Goal: Task Accomplishment & Management: Manage account settings

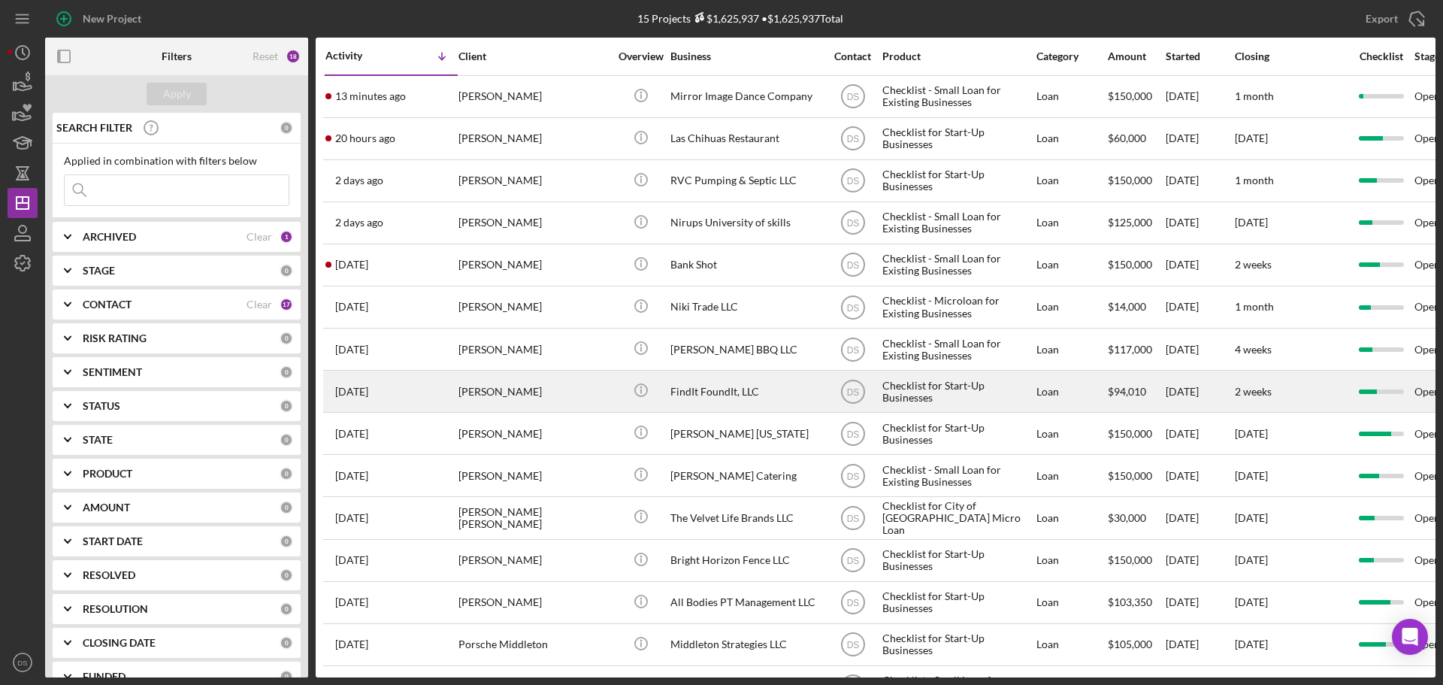
click at [572, 388] on div "[PERSON_NAME]" at bounding box center [533, 391] width 150 height 40
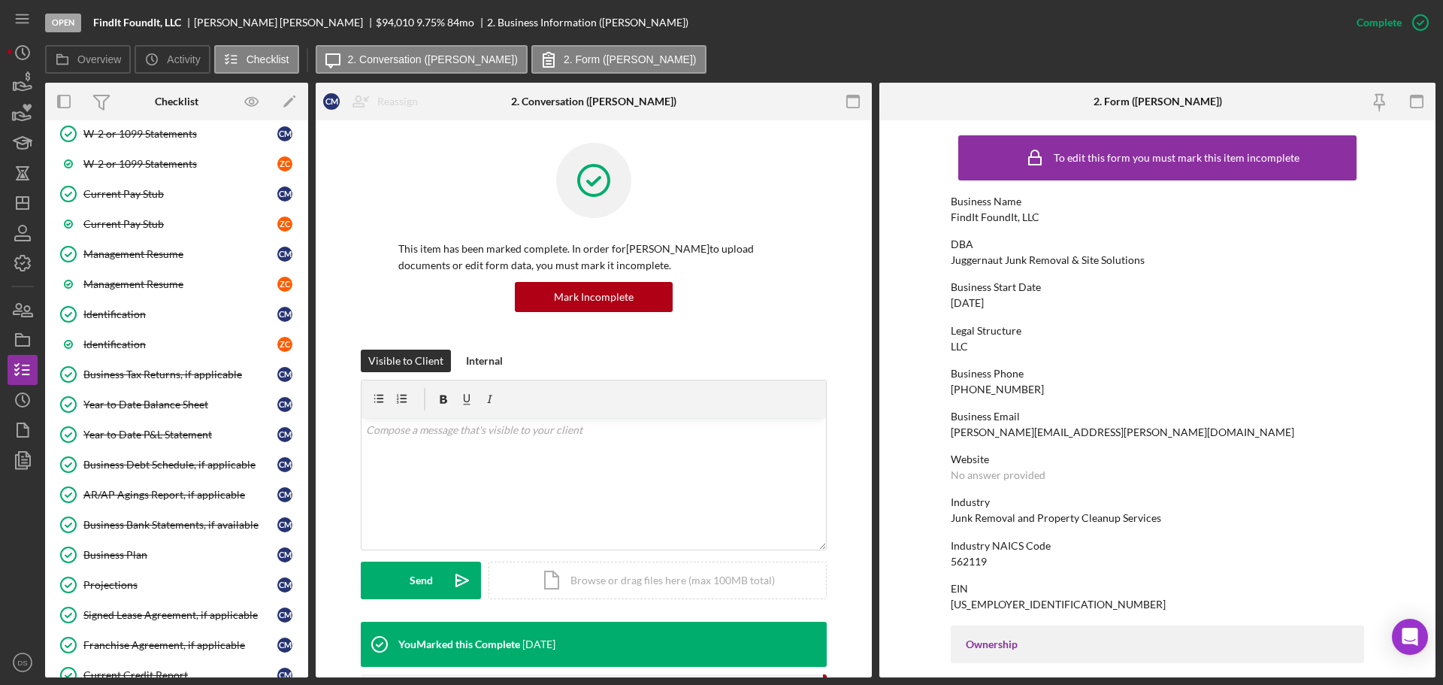
scroll to position [526, 0]
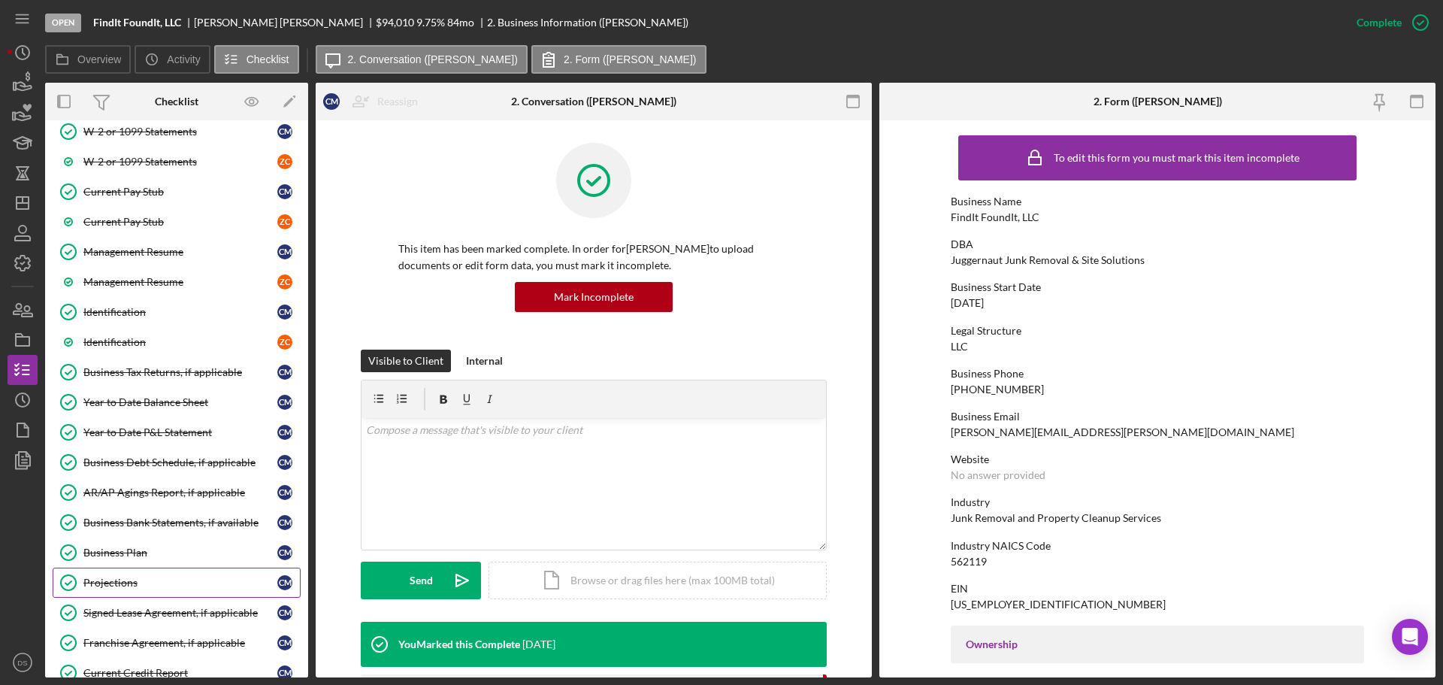
click at [159, 573] on link "Projections Projections C M" at bounding box center [177, 582] width 248 height 30
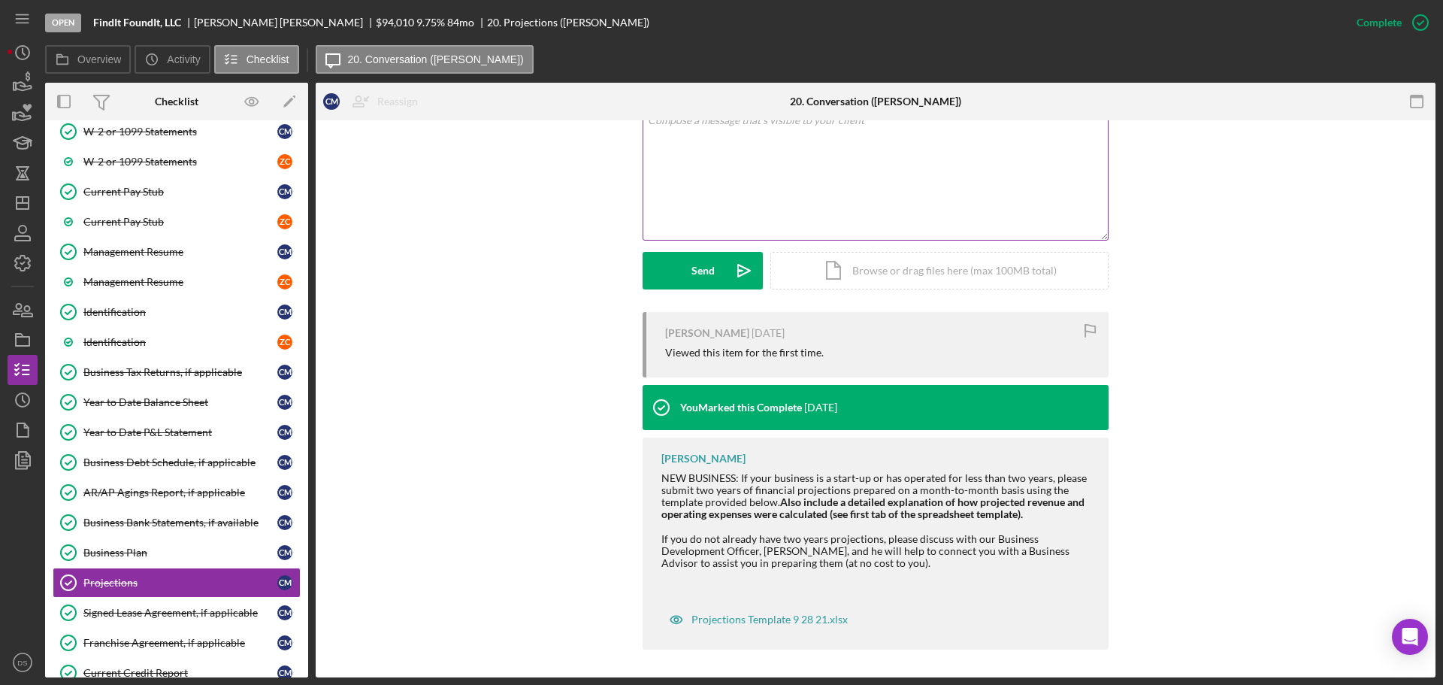
scroll to position [312, 0]
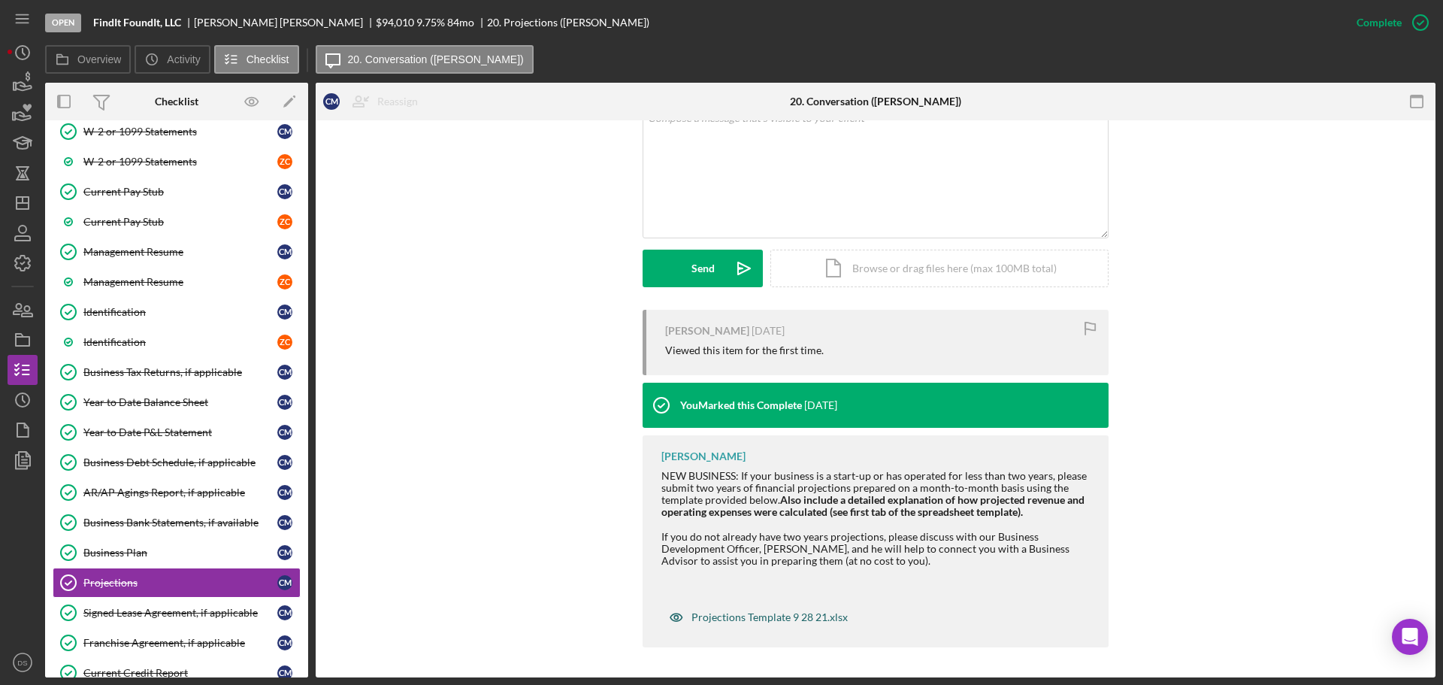
click at [741, 618] on div "Projections Template 9 28 21.xlsx" at bounding box center [769, 617] width 156 height 12
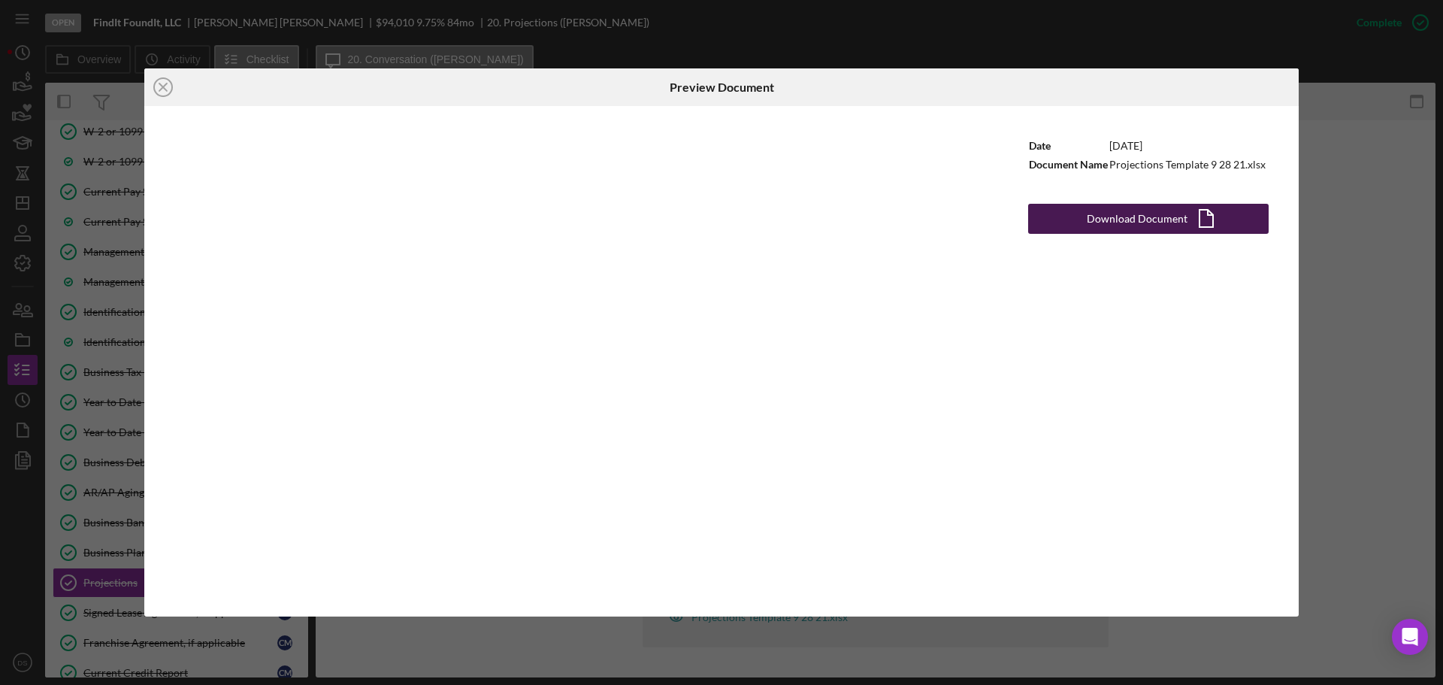
click at [1185, 218] on button "Download Document Icon/Document" at bounding box center [1148, 219] width 241 height 30
click at [168, 88] on icon "Icon/Close" at bounding box center [163, 87] width 38 height 38
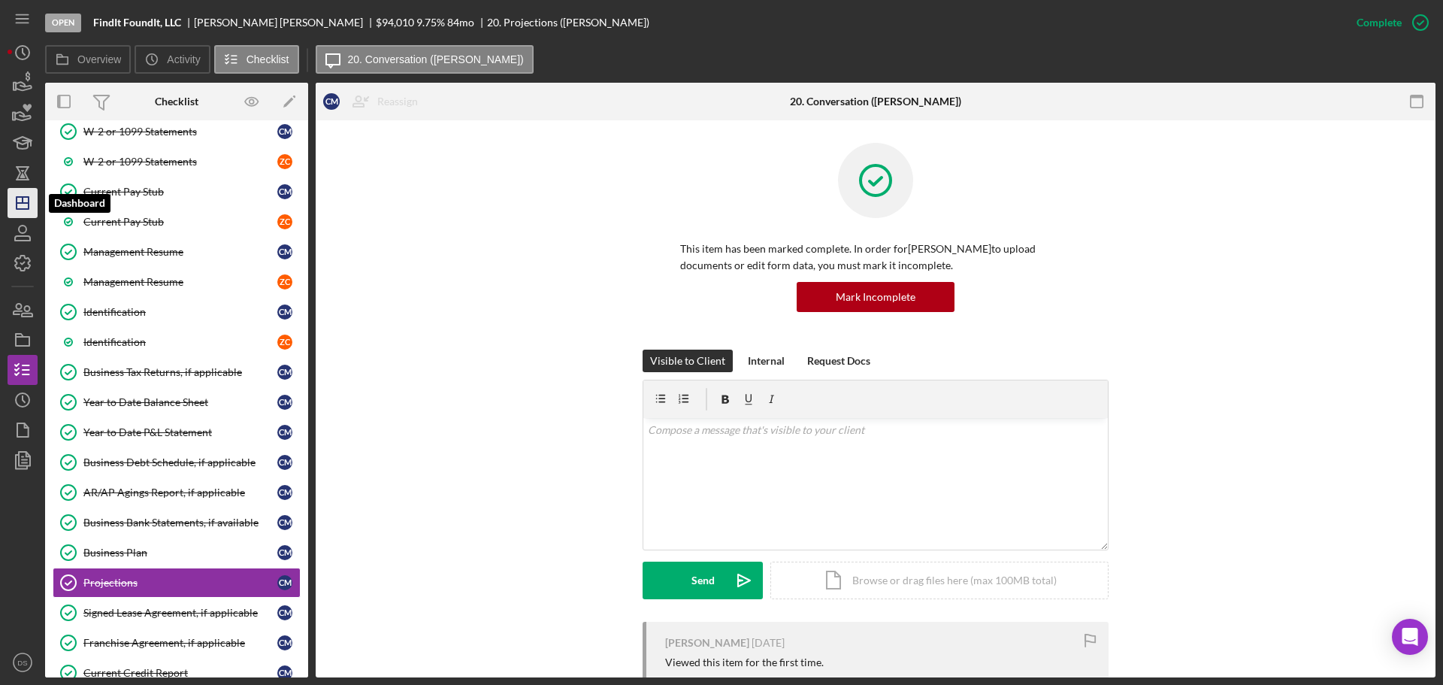
click at [25, 205] on icon "Icon/Dashboard" at bounding box center [23, 203] width 38 height 38
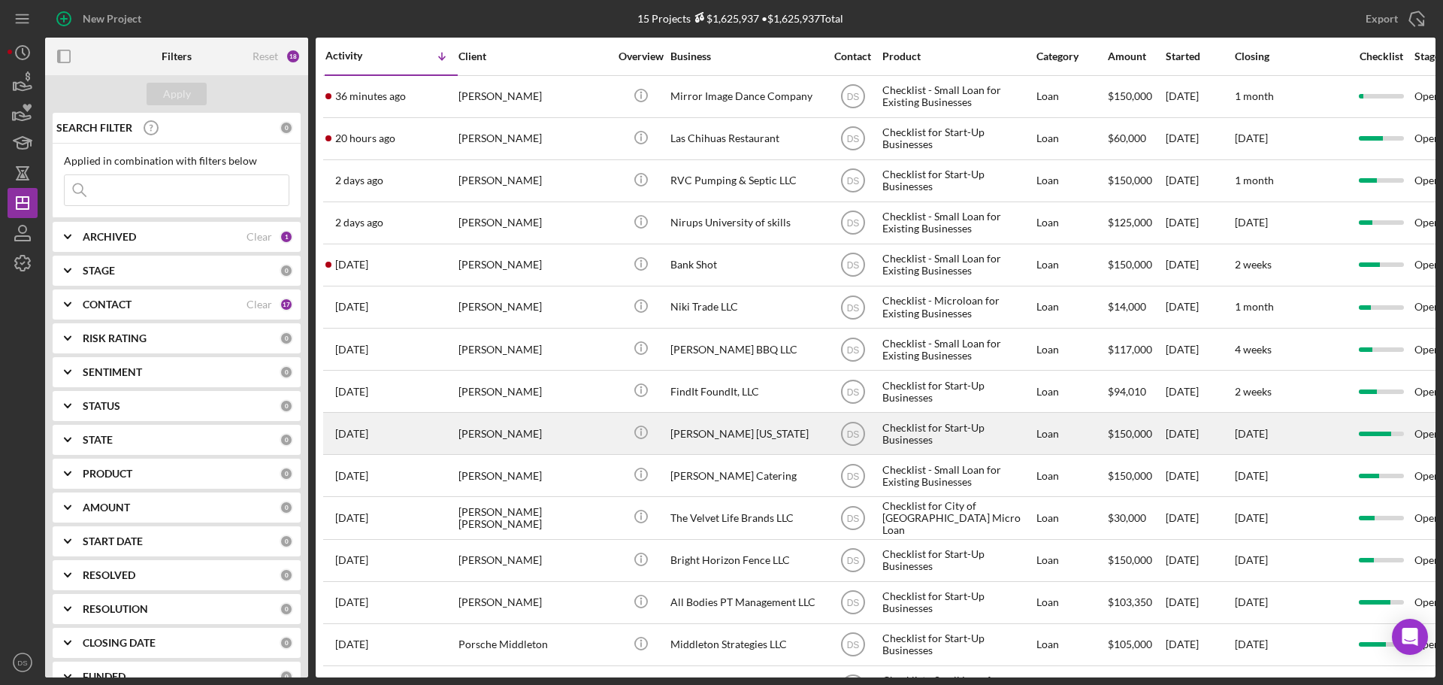
click at [727, 428] on div "[PERSON_NAME] [US_STATE]" at bounding box center [745, 433] width 150 height 40
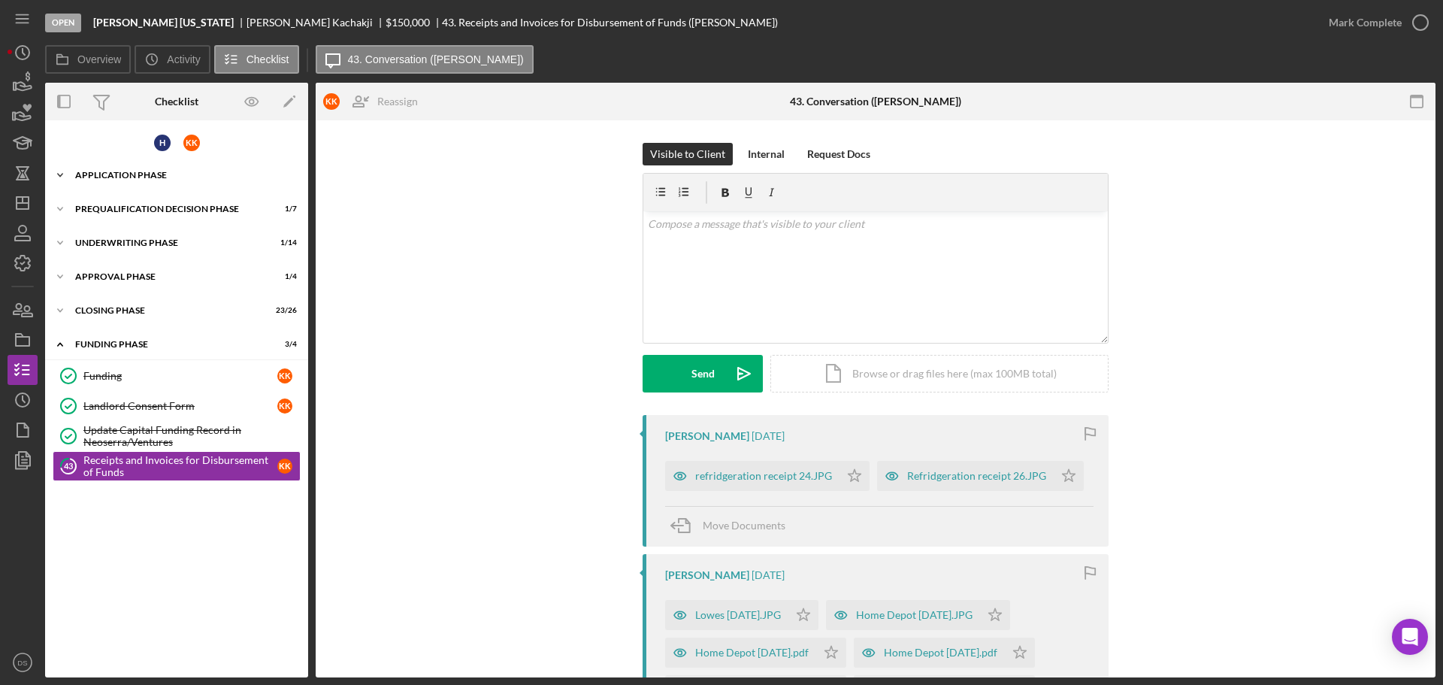
click at [169, 180] on div "Icon/Expander Application Phase 40 / 40" at bounding box center [176, 175] width 263 height 30
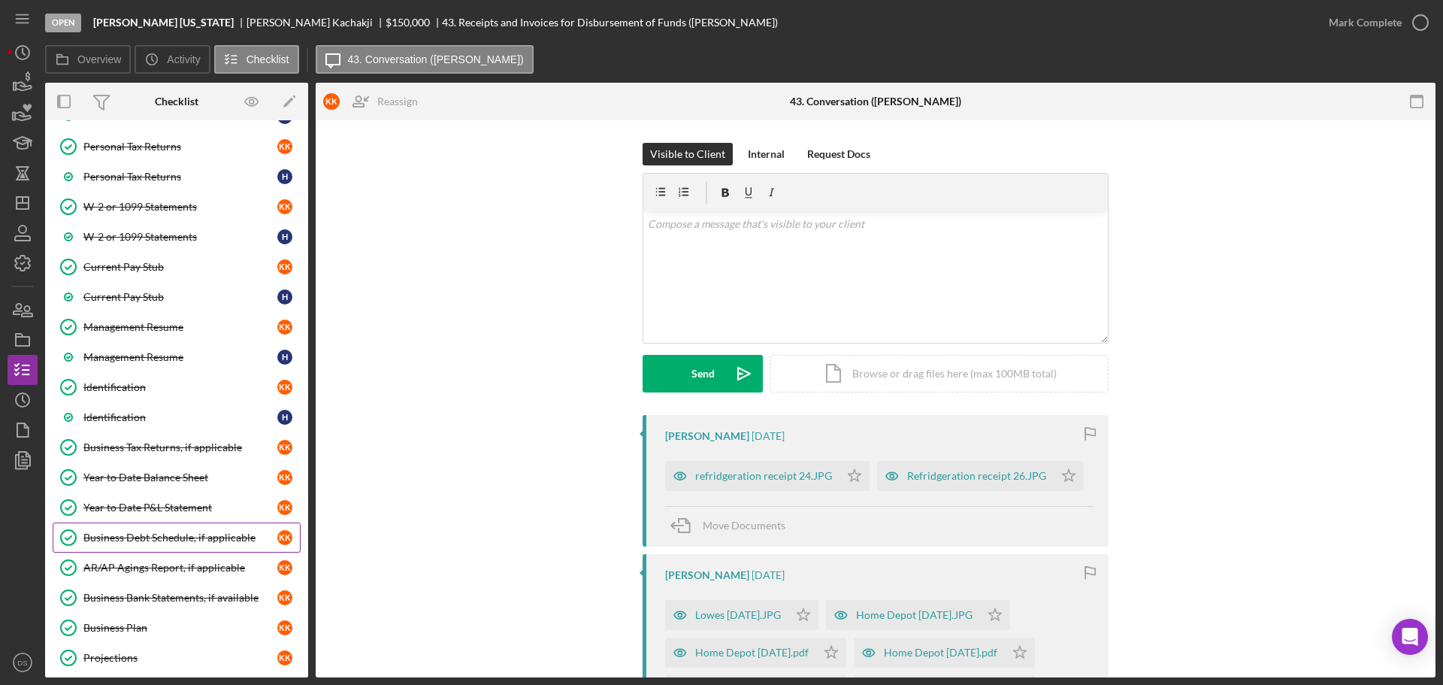
scroll to position [526, 0]
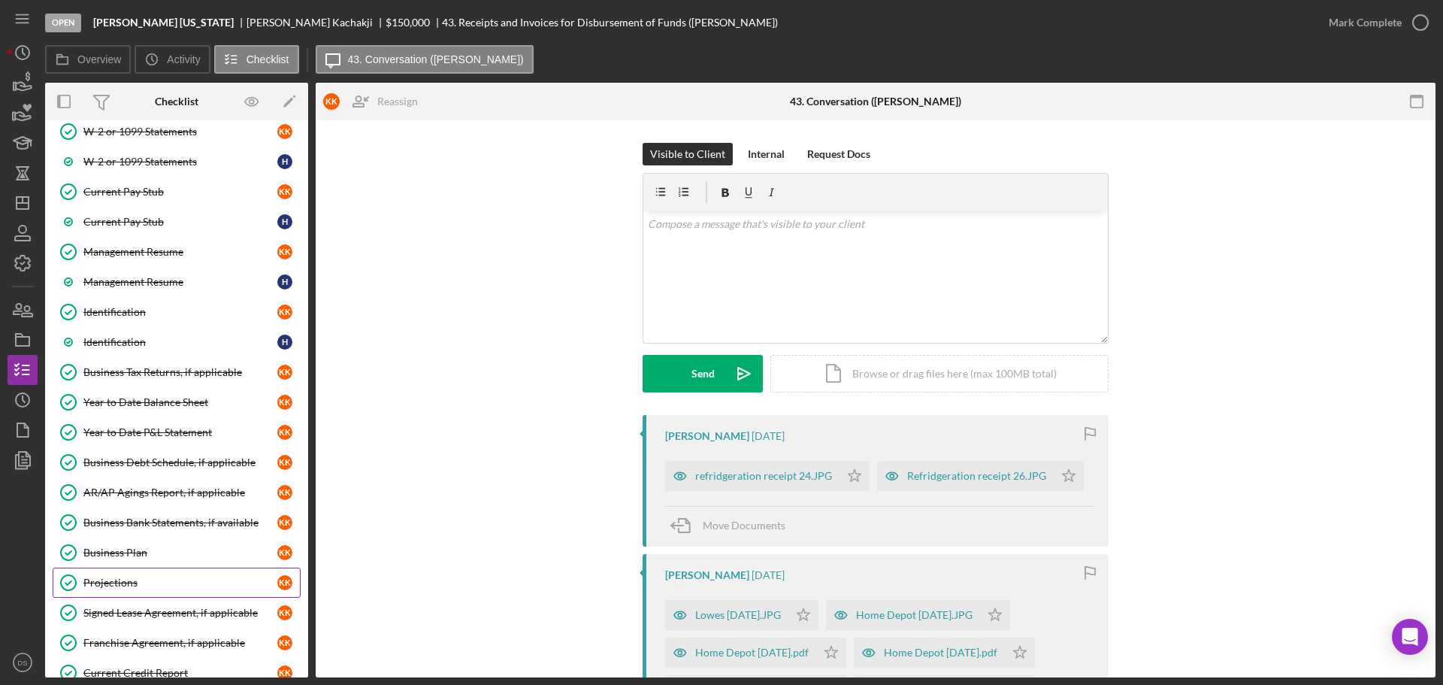
click at [179, 577] on div "Projections" at bounding box center [180, 582] width 194 height 12
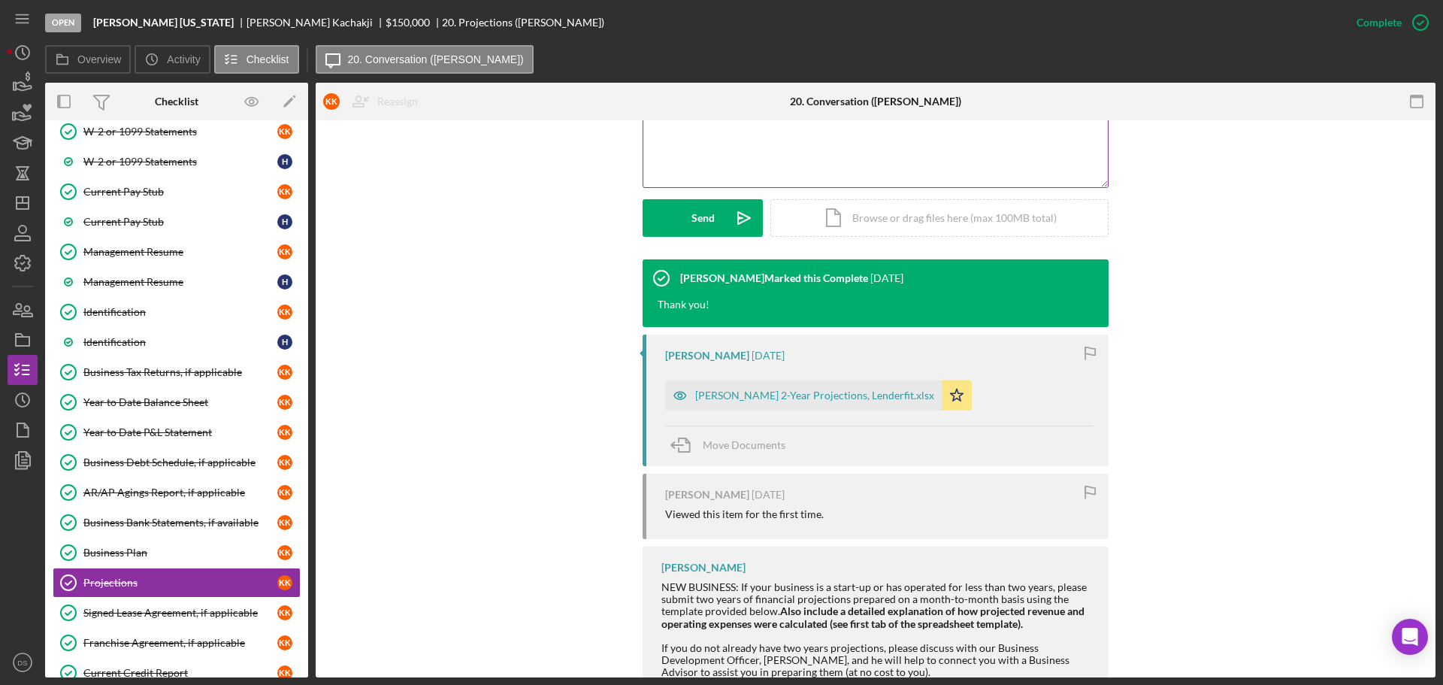
scroll to position [376, 0]
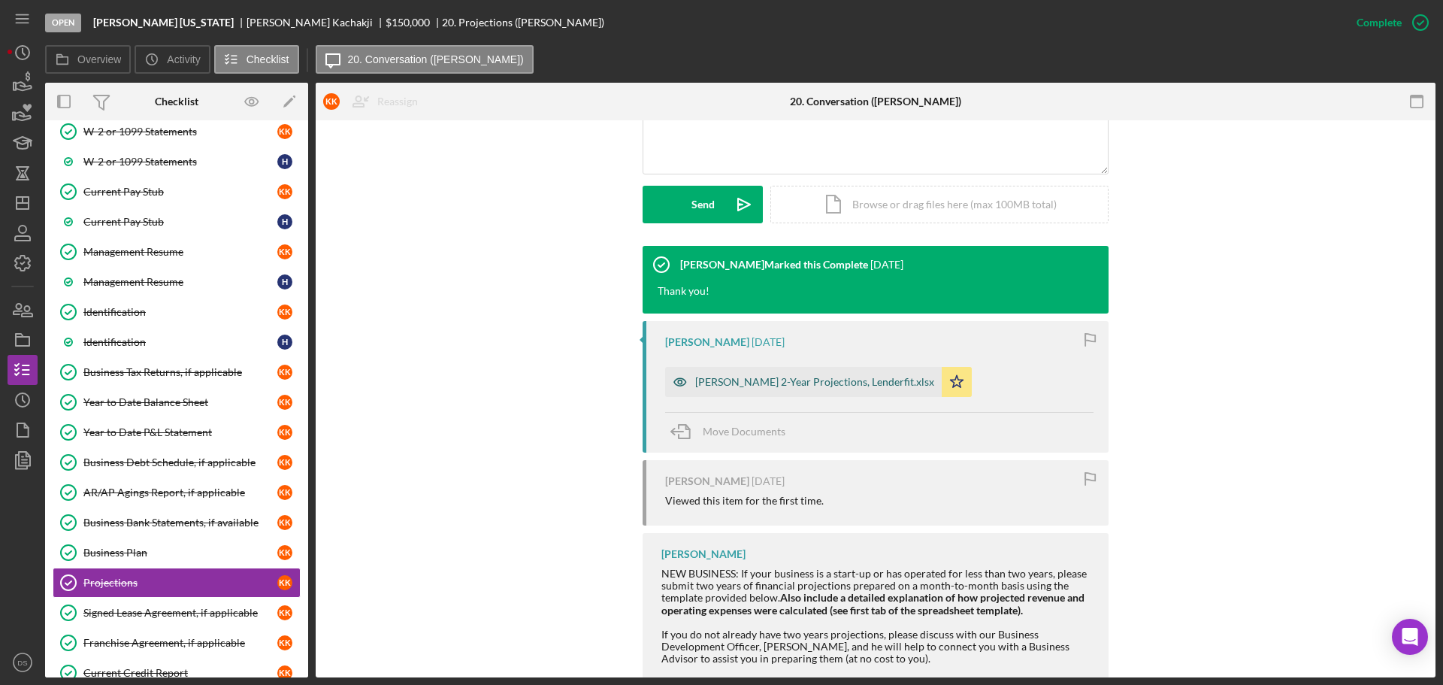
click at [839, 386] on div "[PERSON_NAME] 2-Year Projections, Lenderfit.xlsx" at bounding box center [814, 382] width 239 height 12
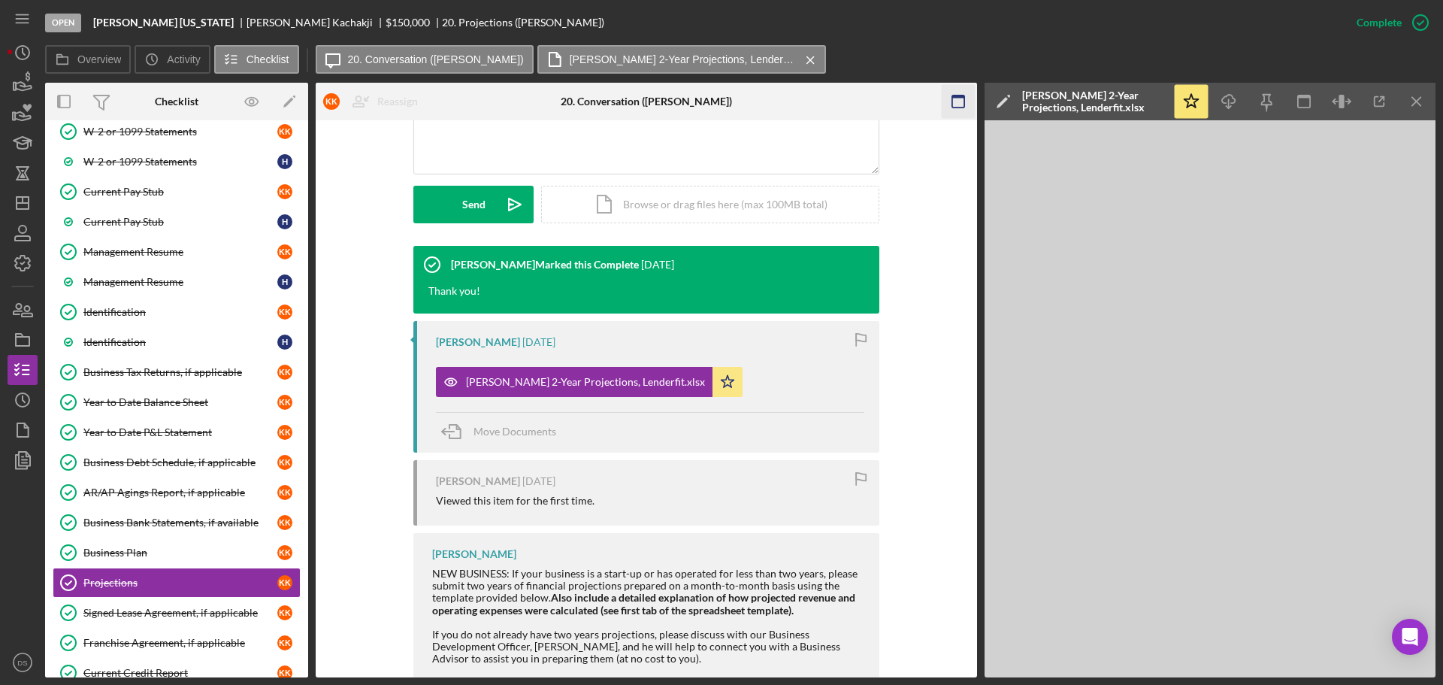
click at [958, 101] on icon "button" at bounding box center [958, 102] width 34 height 34
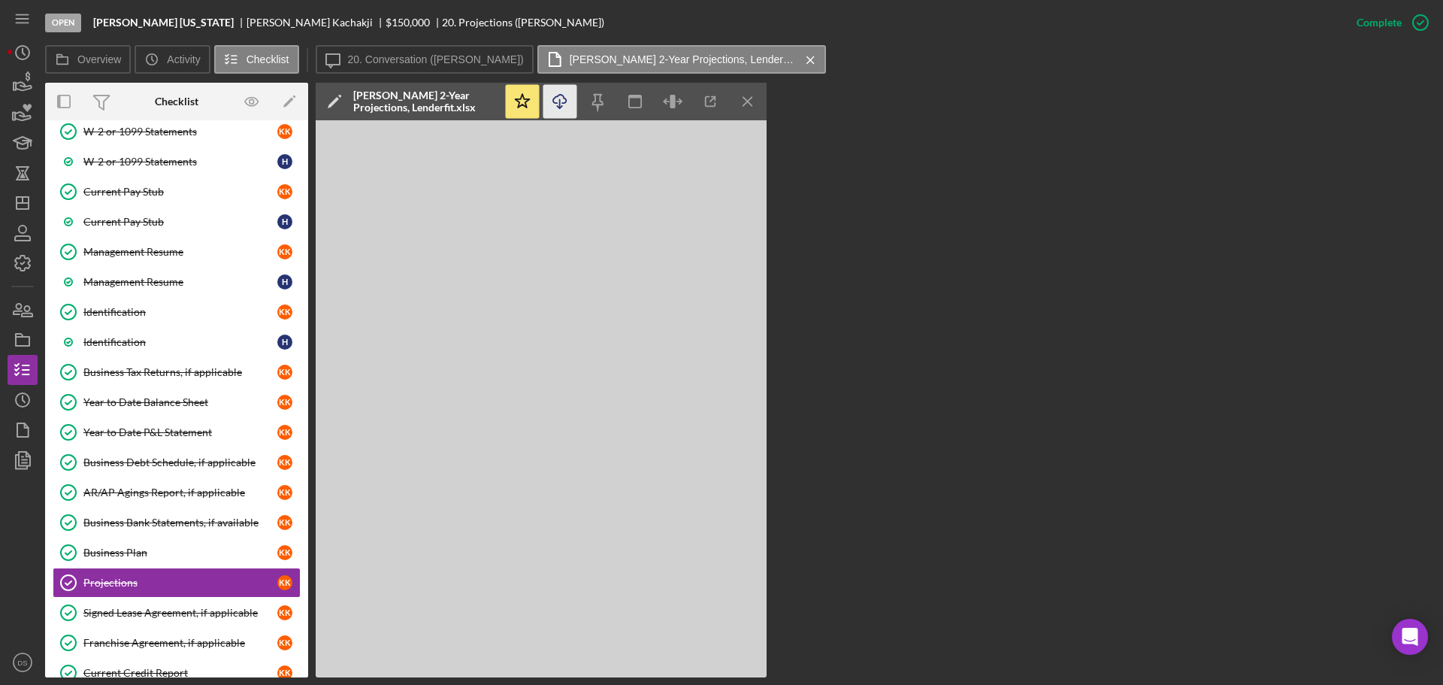
click at [553, 110] on icon "Icon/Download" at bounding box center [560, 102] width 34 height 34
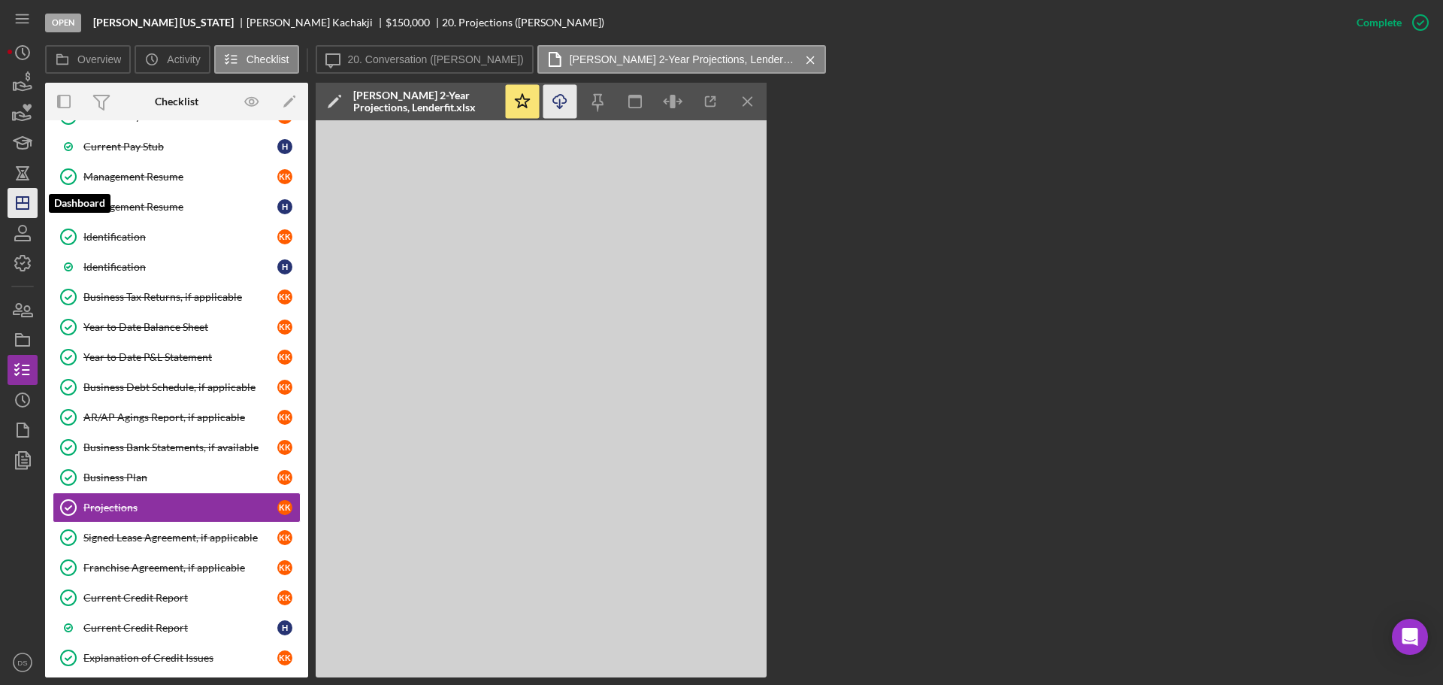
click at [23, 197] on line "button" at bounding box center [23, 200] width 0 height 6
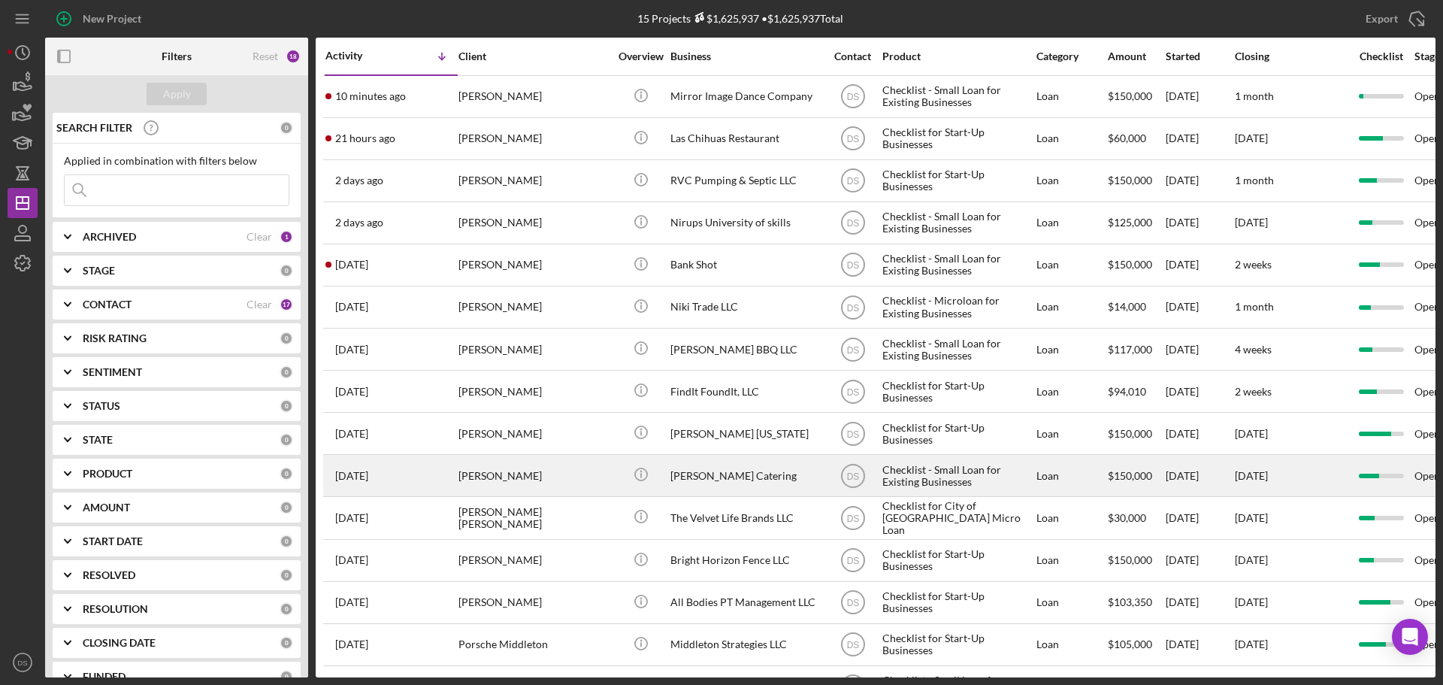
click at [549, 477] on div "[PERSON_NAME]" at bounding box center [533, 475] width 150 height 40
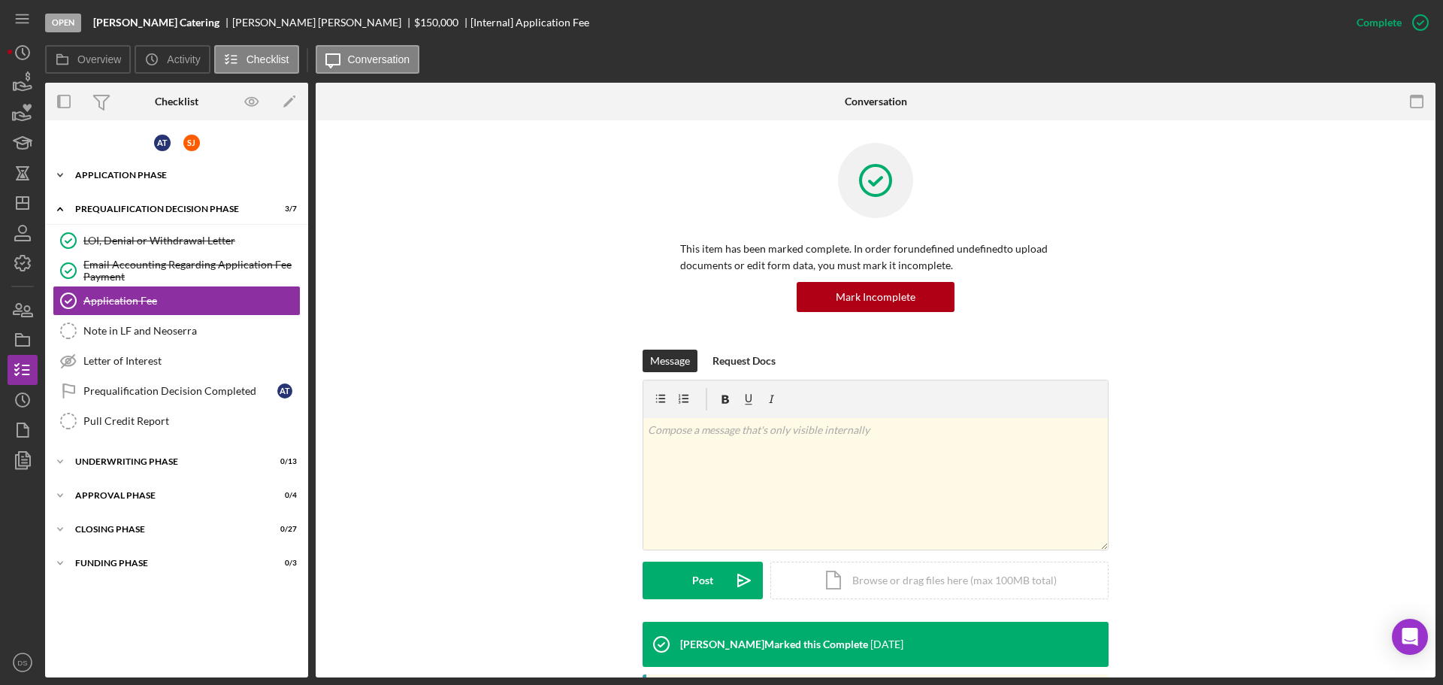
click at [147, 170] on div "Icon/Expander Application Phase 39 / 39" at bounding box center [176, 175] width 263 height 30
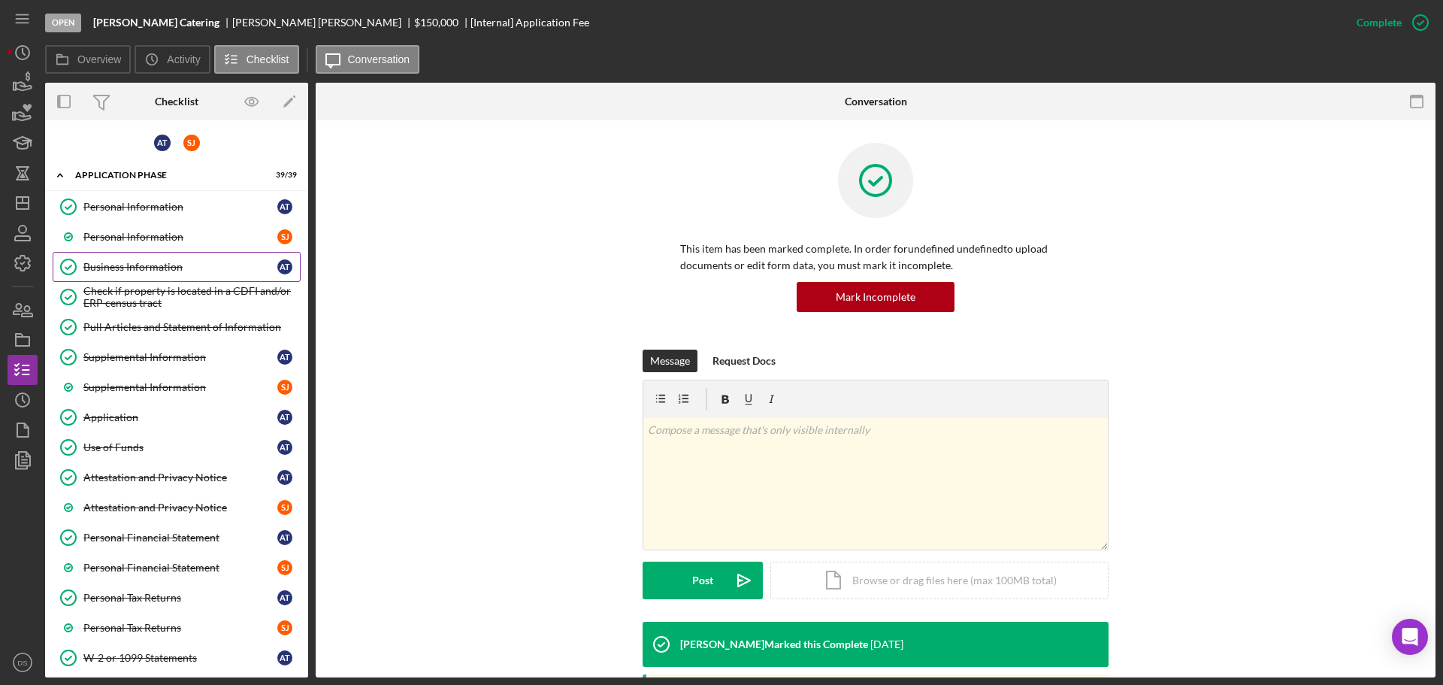
click at [177, 256] on link "Business Information Business Information A T" at bounding box center [177, 267] width 248 height 30
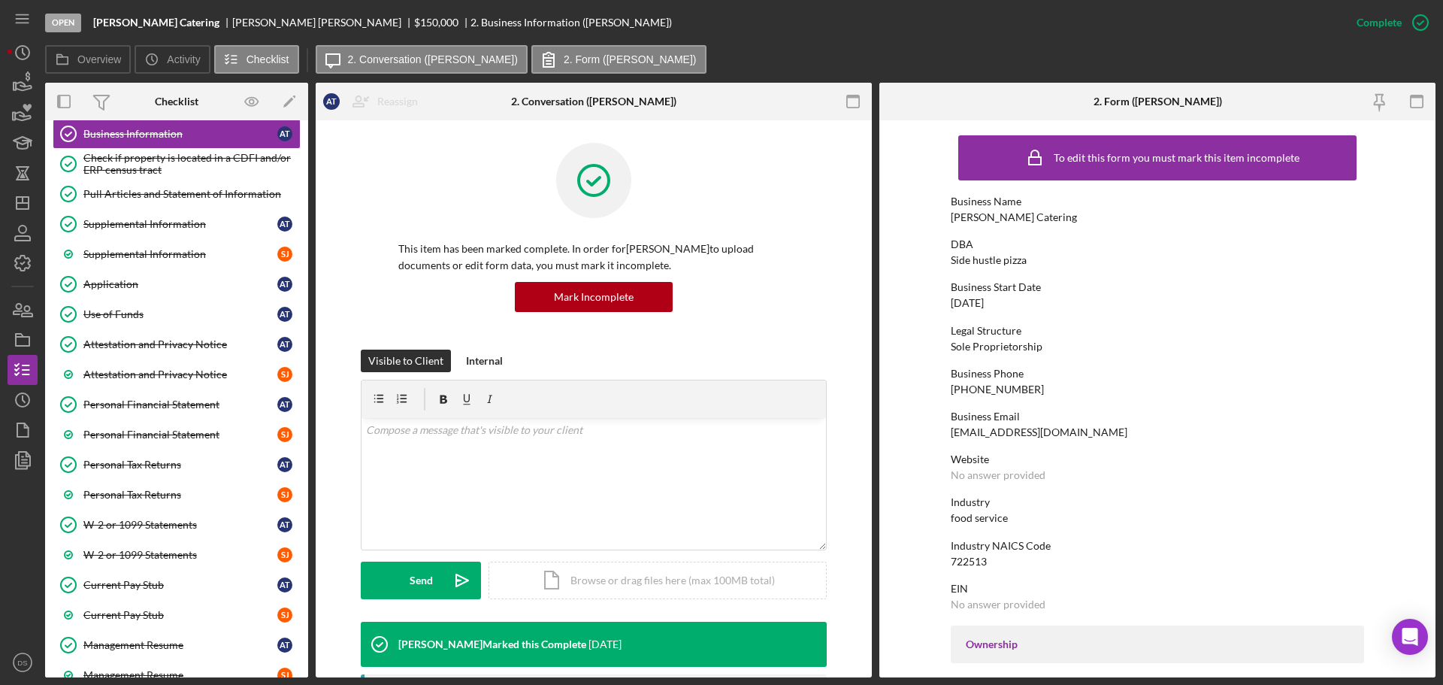
scroll to position [75, 0]
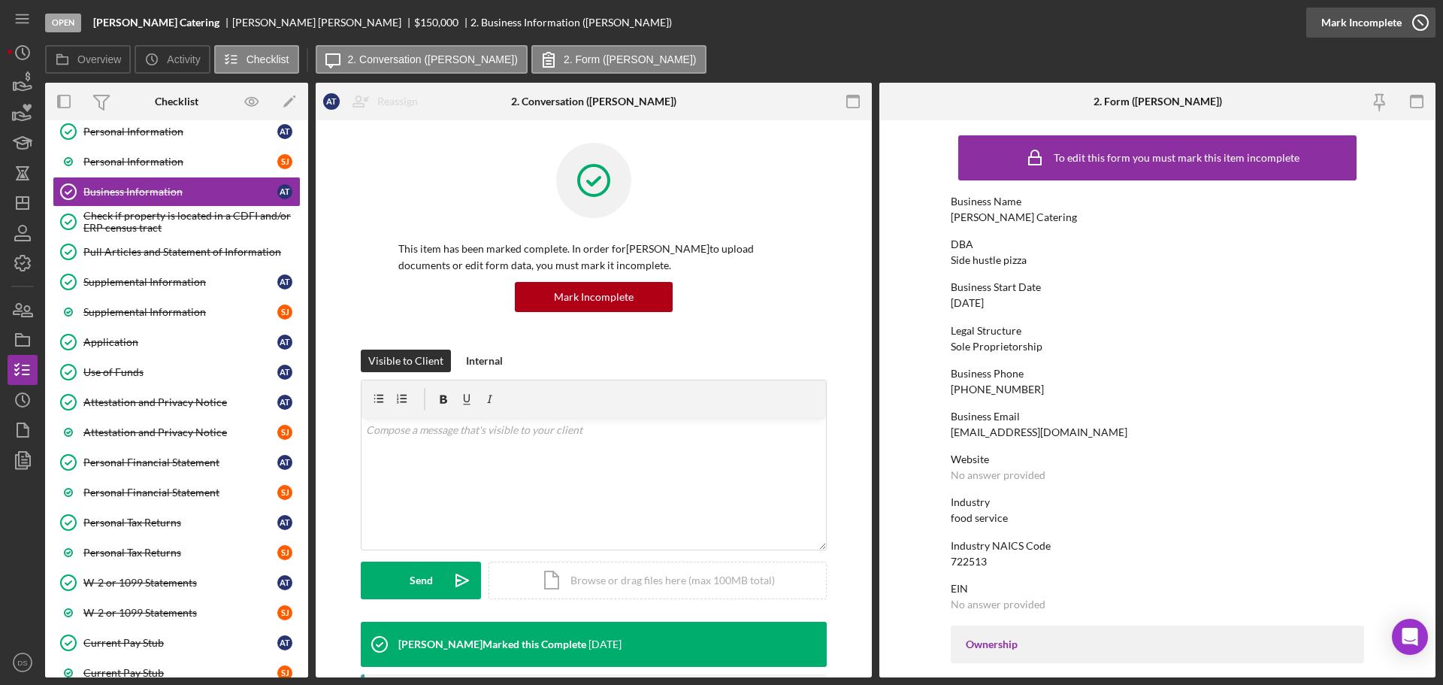
click at [1416, 24] on icon "button" at bounding box center [1421, 23] width 38 height 38
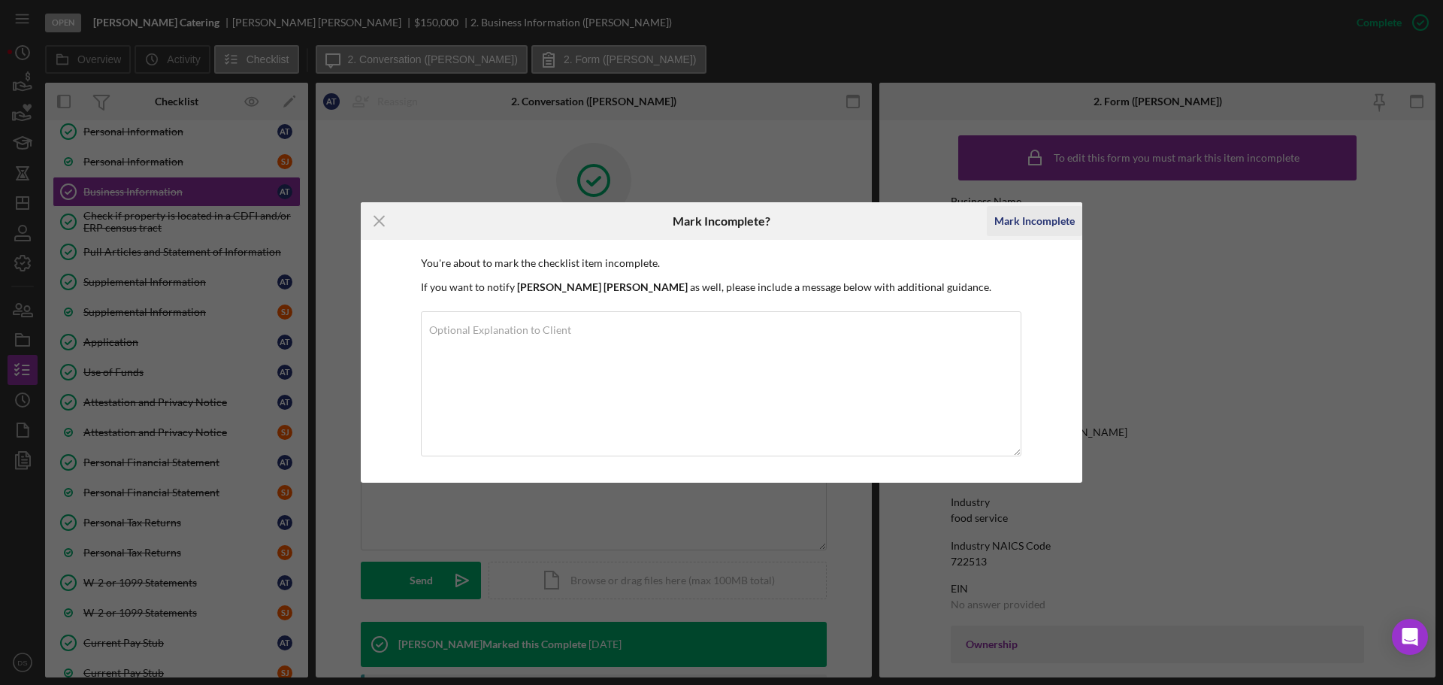
click at [1029, 222] on div "Mark Incomplete" at bounding box center [1034, 221] width 80 height 30
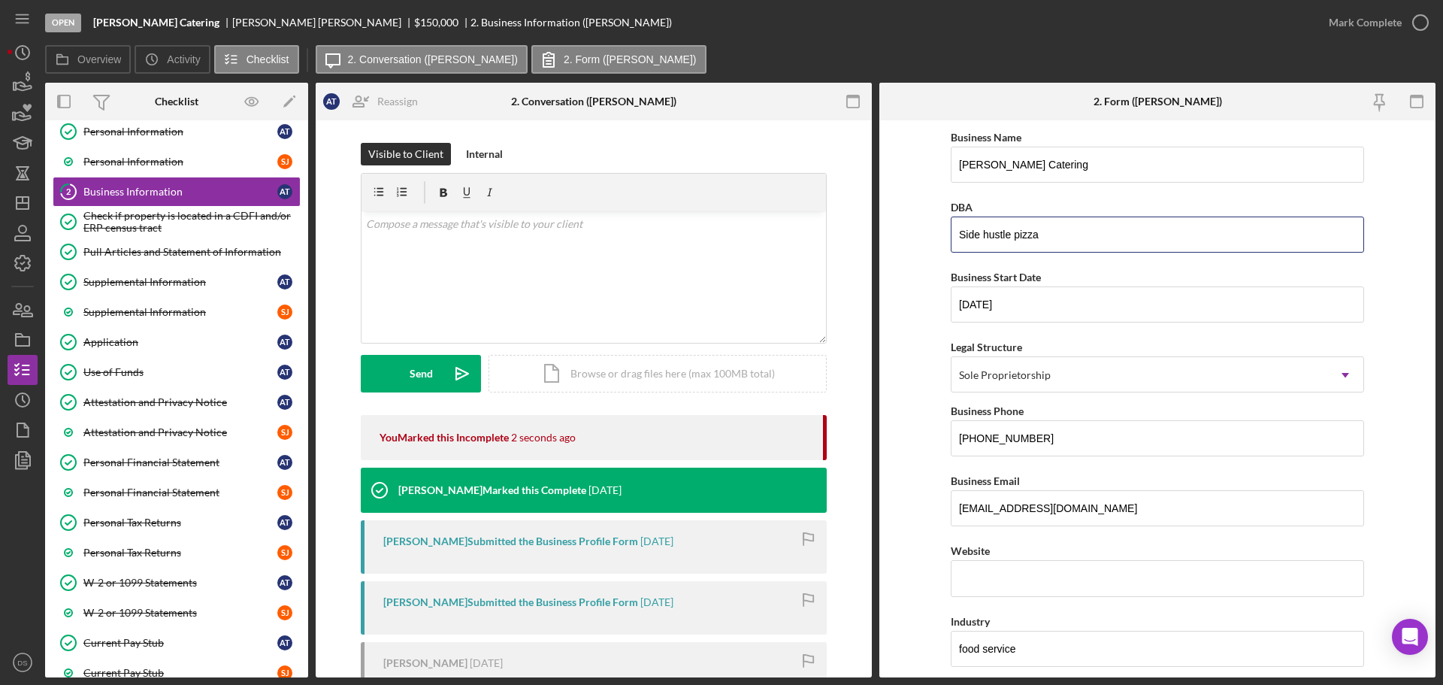
drag, startPoint x: 1053, startPoint y: 232, endPoint x: 930, endPoint y: 228, distance: 122.6
click at [930, 228] on form "Business Name [PERSON_NAME] Catering DBA Side hustle pizza Business Start Date …" at bounding box center [1157, 398] width 556 height 557
drag, startPoint x: 1058, startPoint y: 163, endPoint x: 936, endPoint y: 157, distance: 122.7
click at [936, 157] on form "Business Name [PERSON_NAME] Catering DBA Side hustle pizza Business Start Date …" at bounding box center [1157, 398] width 556 height 557
paste input "Side hustle pizza"
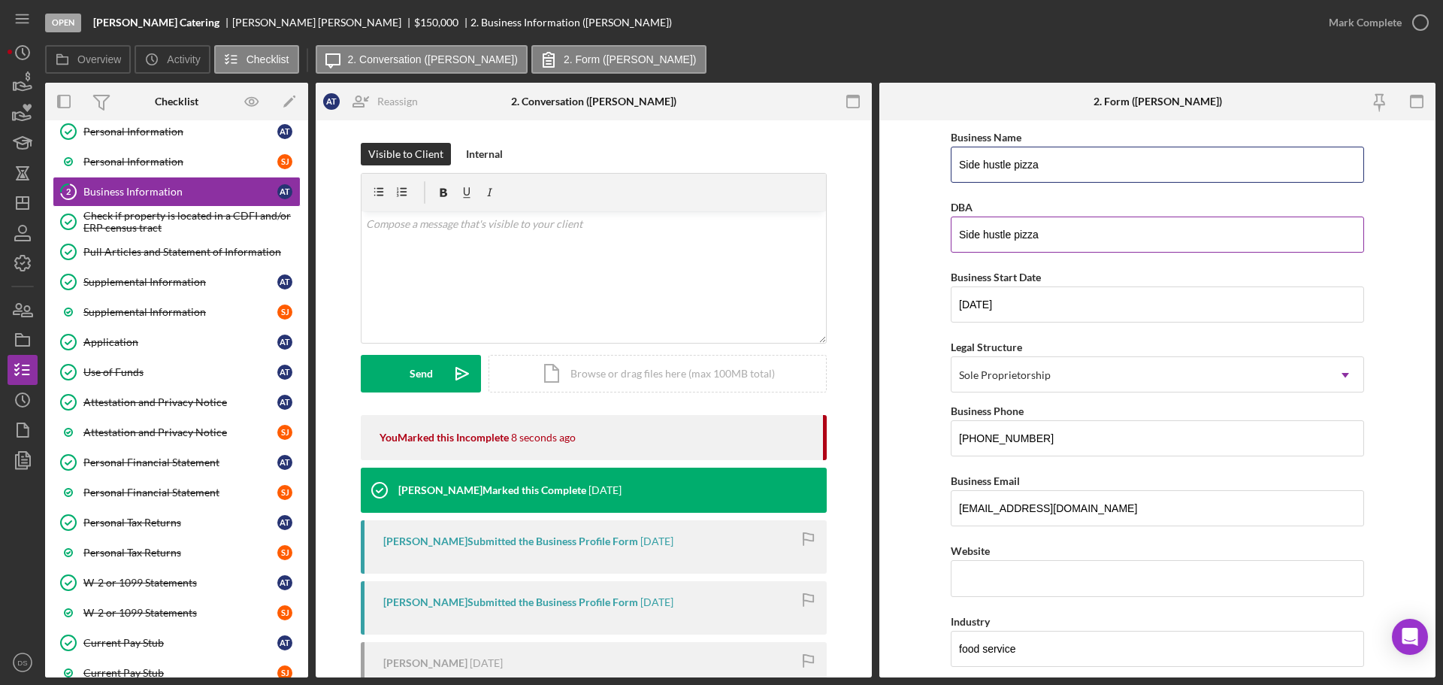
type input "Side hustle pizza"
drag, startPoint x: 1072, startPoint y: 229, endPoint x: 891, endPoint y: 221, distance: 180.6
click at [891, 221] on form "Business Name Side hustle pizza DBA Side hustle pizza Business Start Date [DATE…" at bounding box center [1157, 398] width 556 height 557
paste input "Side hustle pizza"
type input "Side hustle pizza"
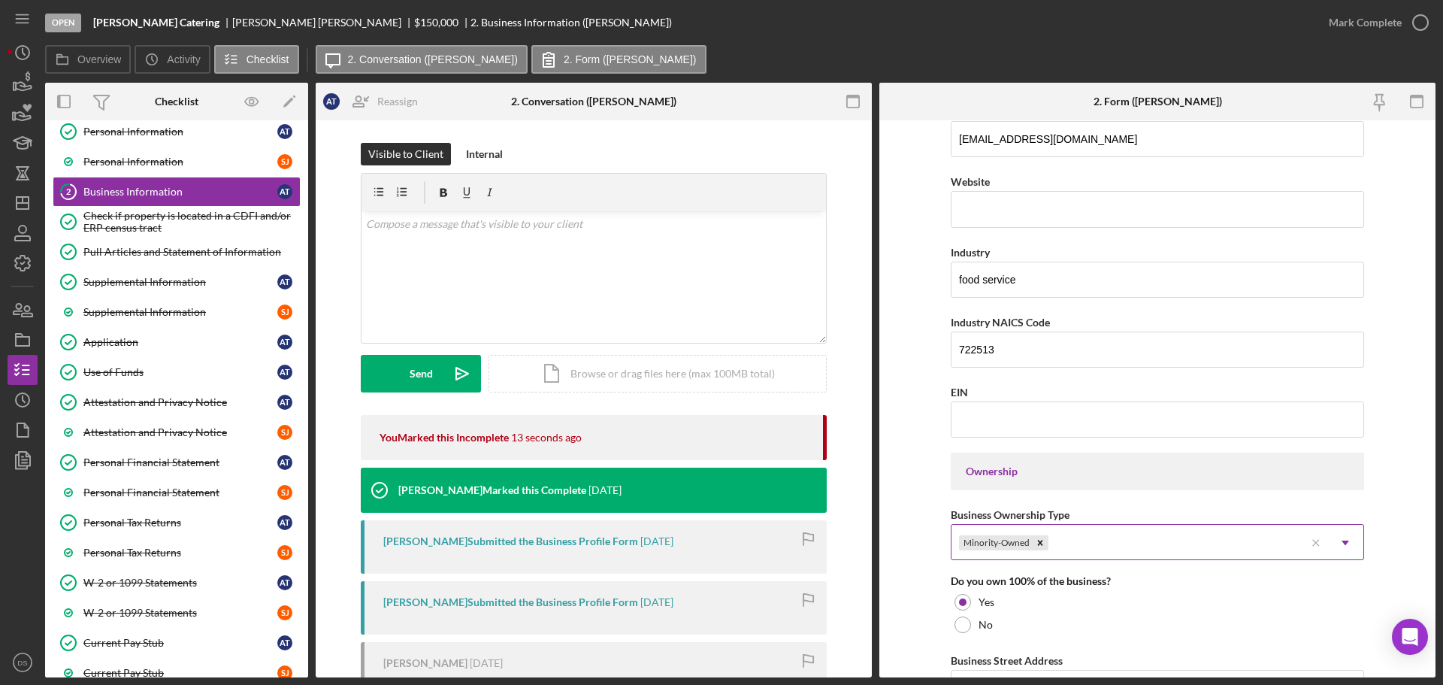
scroll to position [1112, 0]
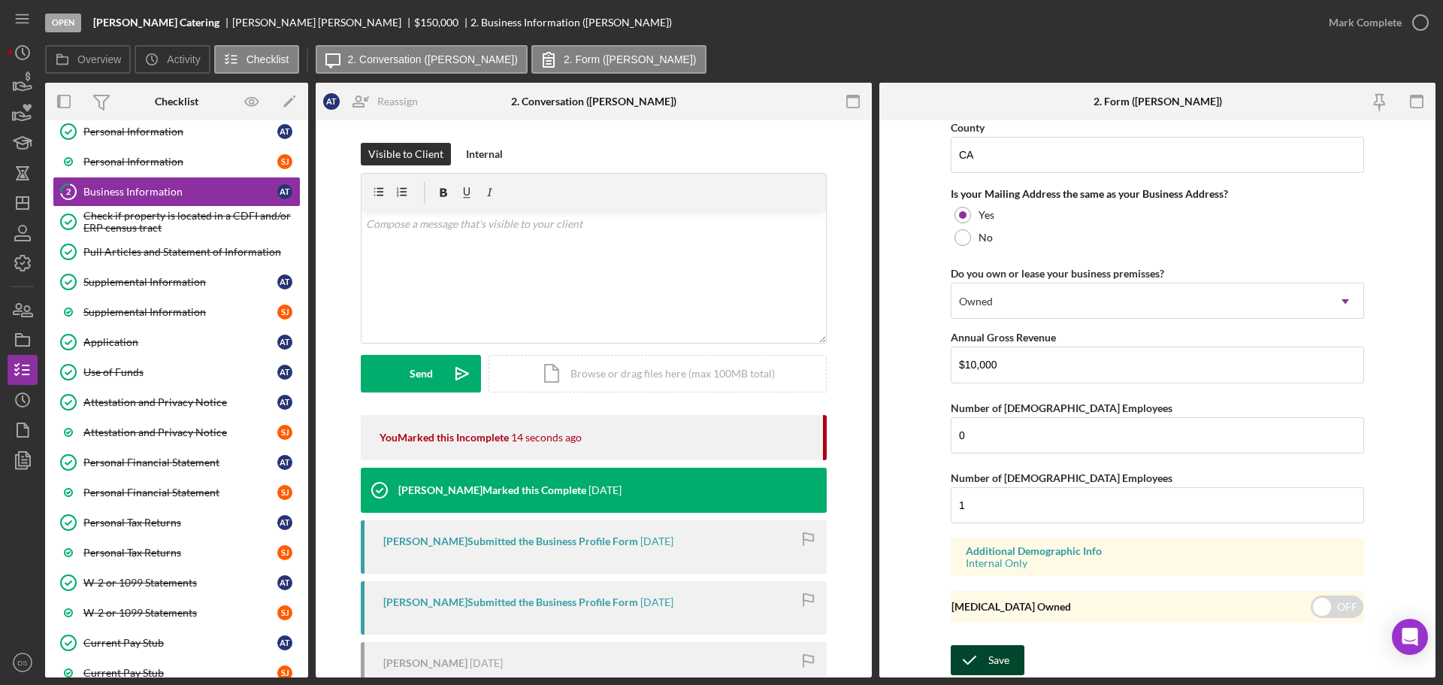
click at [1000, 655] on div "Save" at bounding box center [998, 660] width 21 height 30
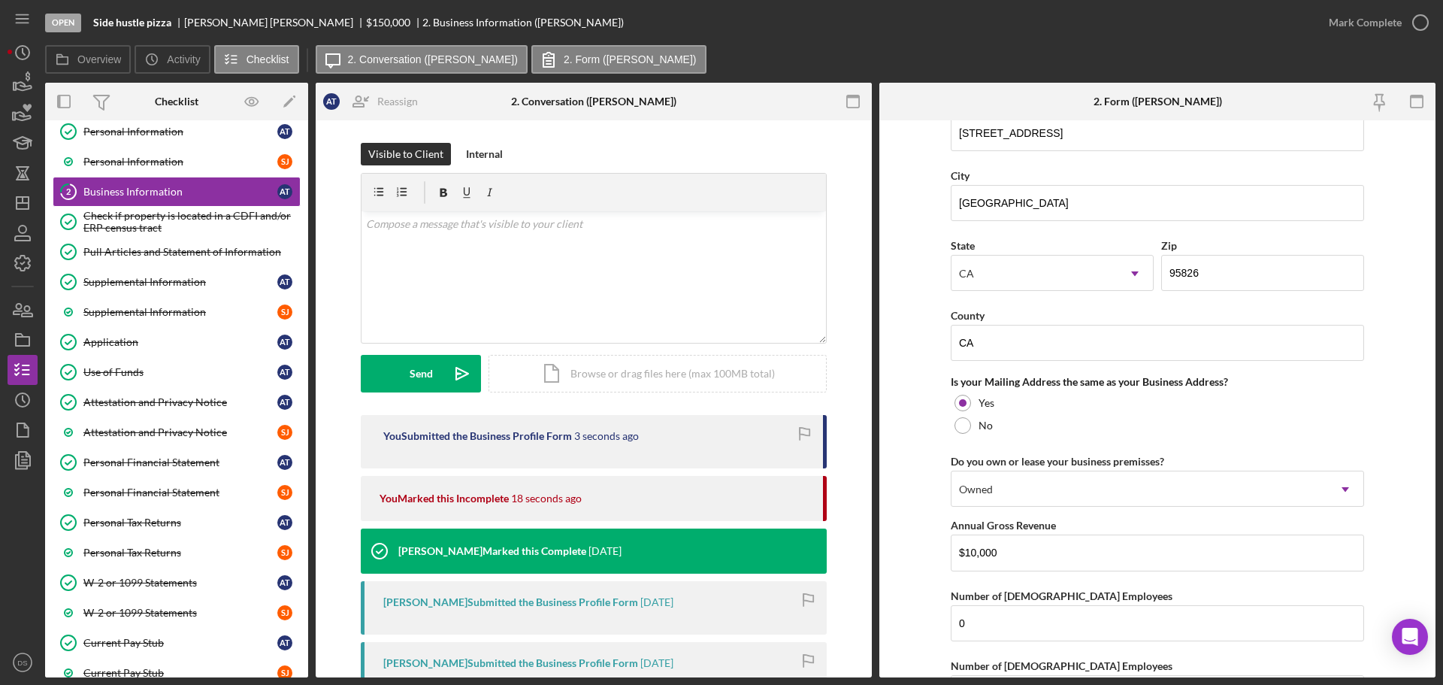
scroll to position [811, 0]
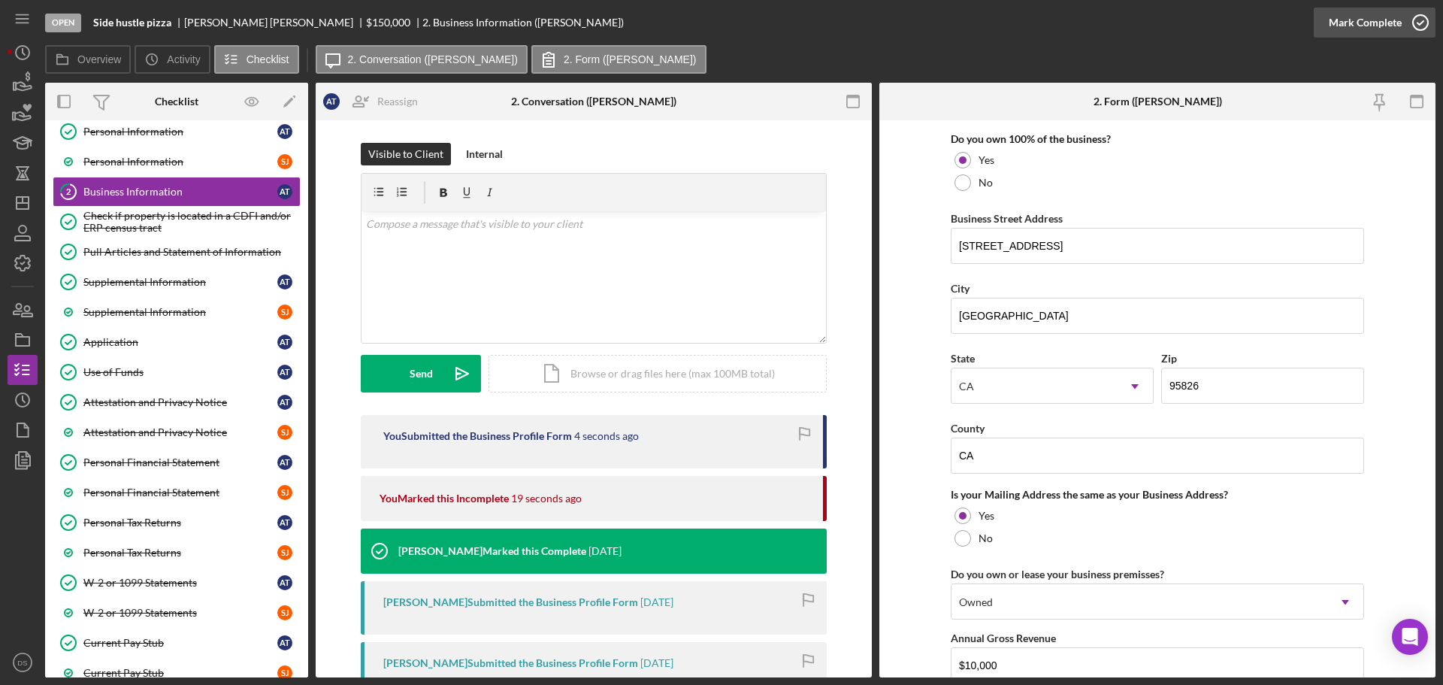
click at [1429, 24] on icon "button" at bounding box center [1421, 23] width 38 height 38
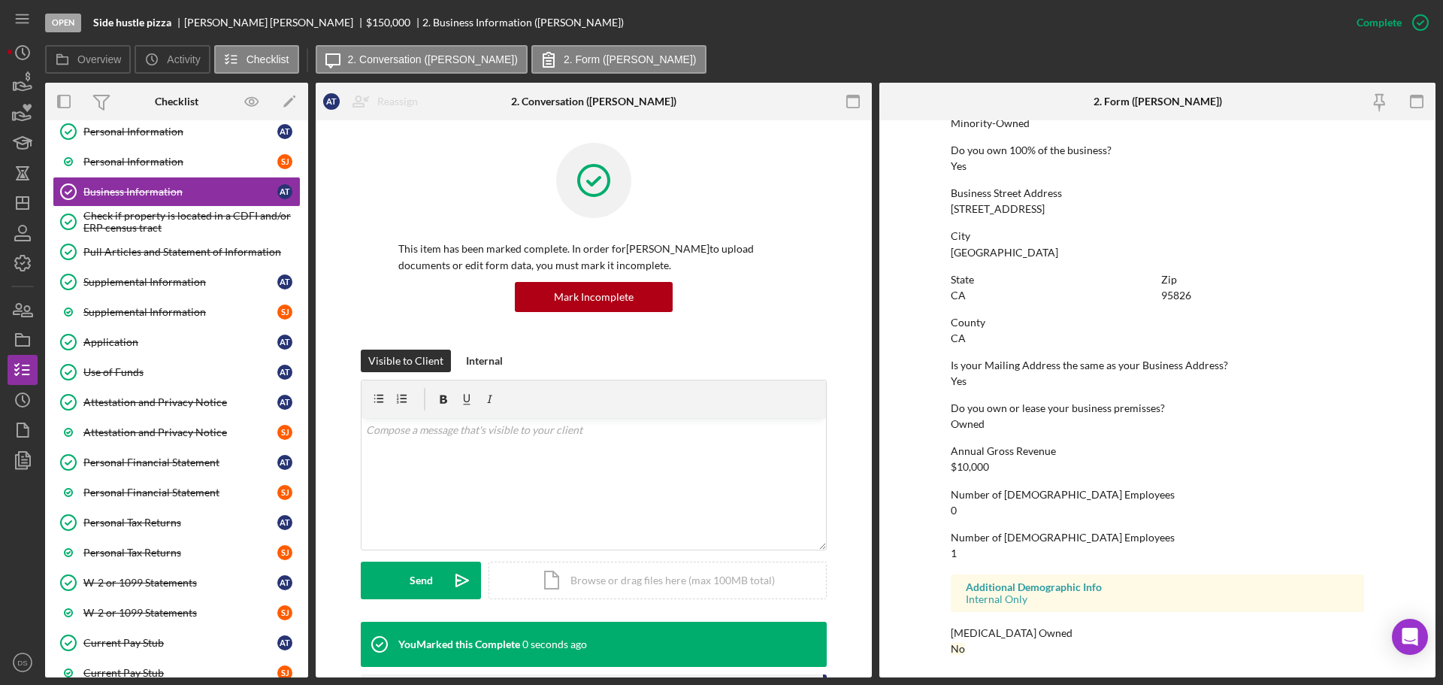
scroll to position [576, 0]
click at [1045, 649] on div "[MEDICAL_DATA] Owned No" at bounding box center [1157, 641] width 413 height 28
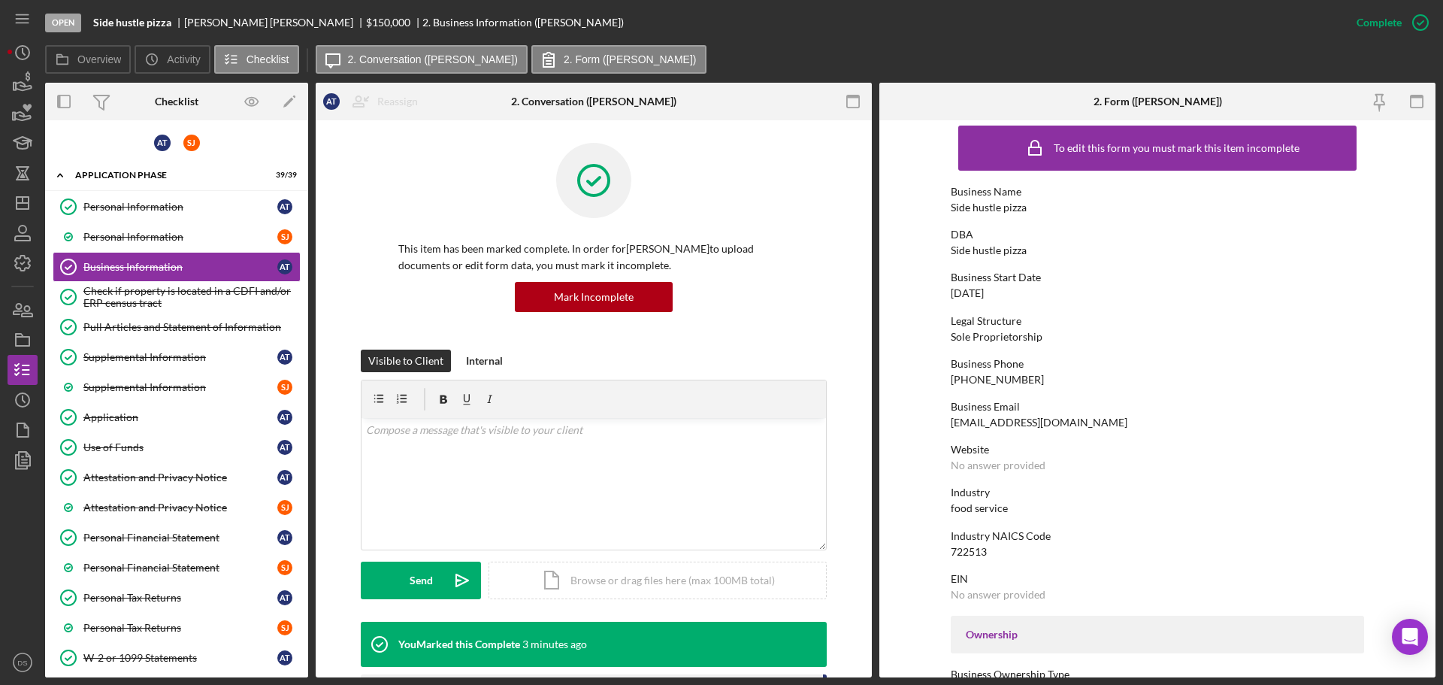
scroll to position [0, 0]
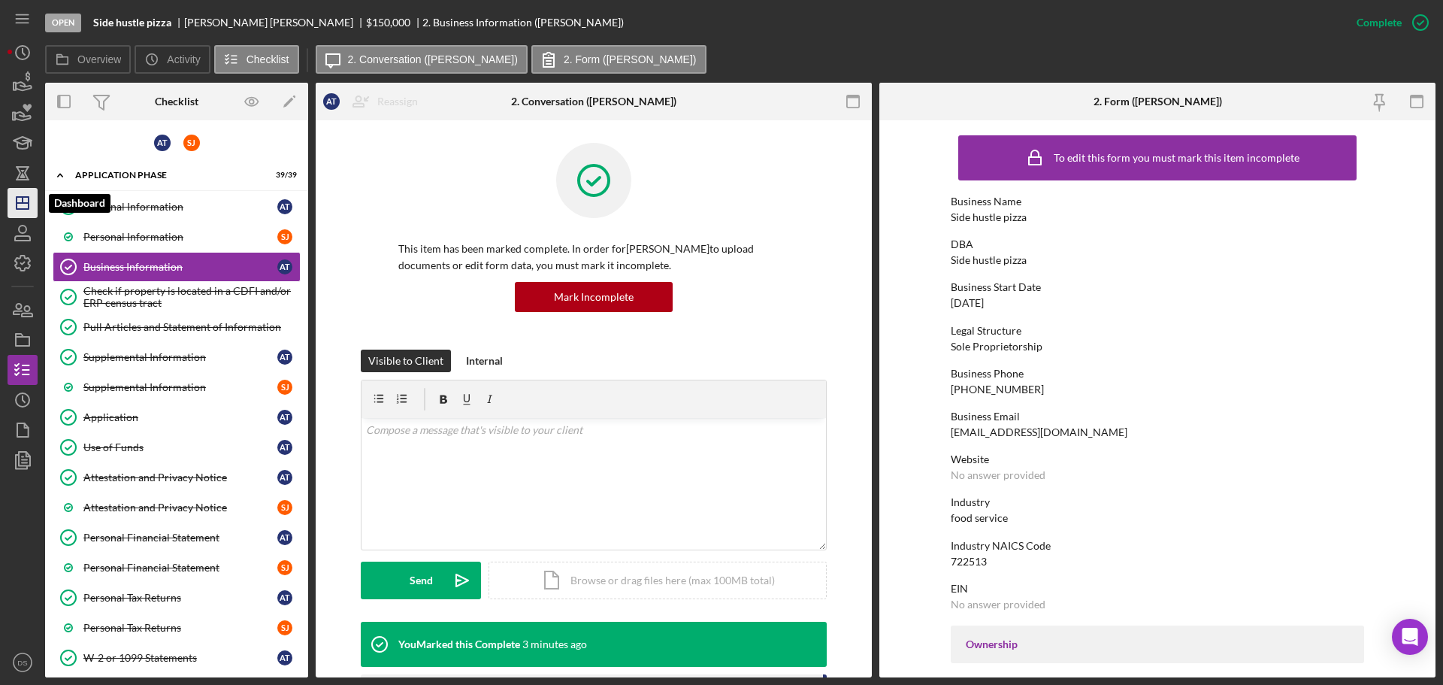
click at [29, 208] on polygon "button" at bounding box center [23, 203] width 12 height 12
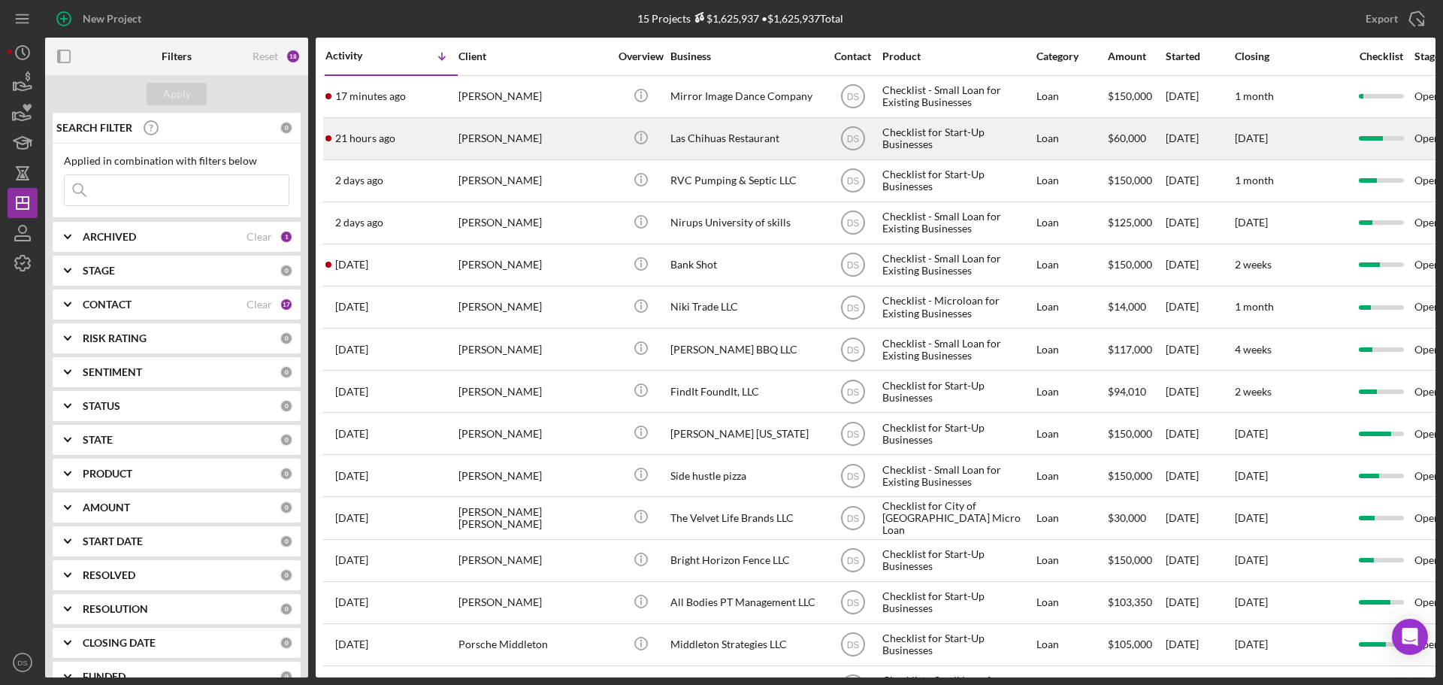
click at [573, 140] on div "[PERSON_NAME]" at bounding box center [533, 139] width 150 height 40
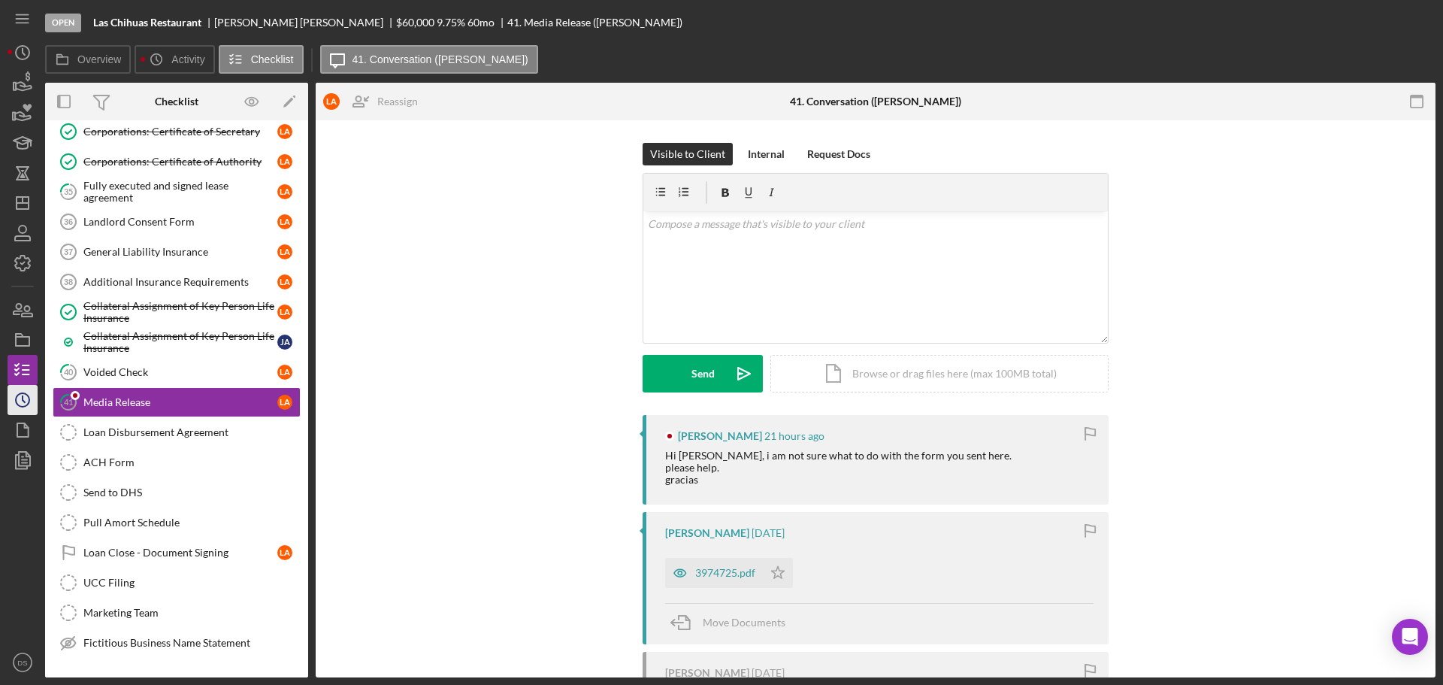
scroll to position [484, 0]
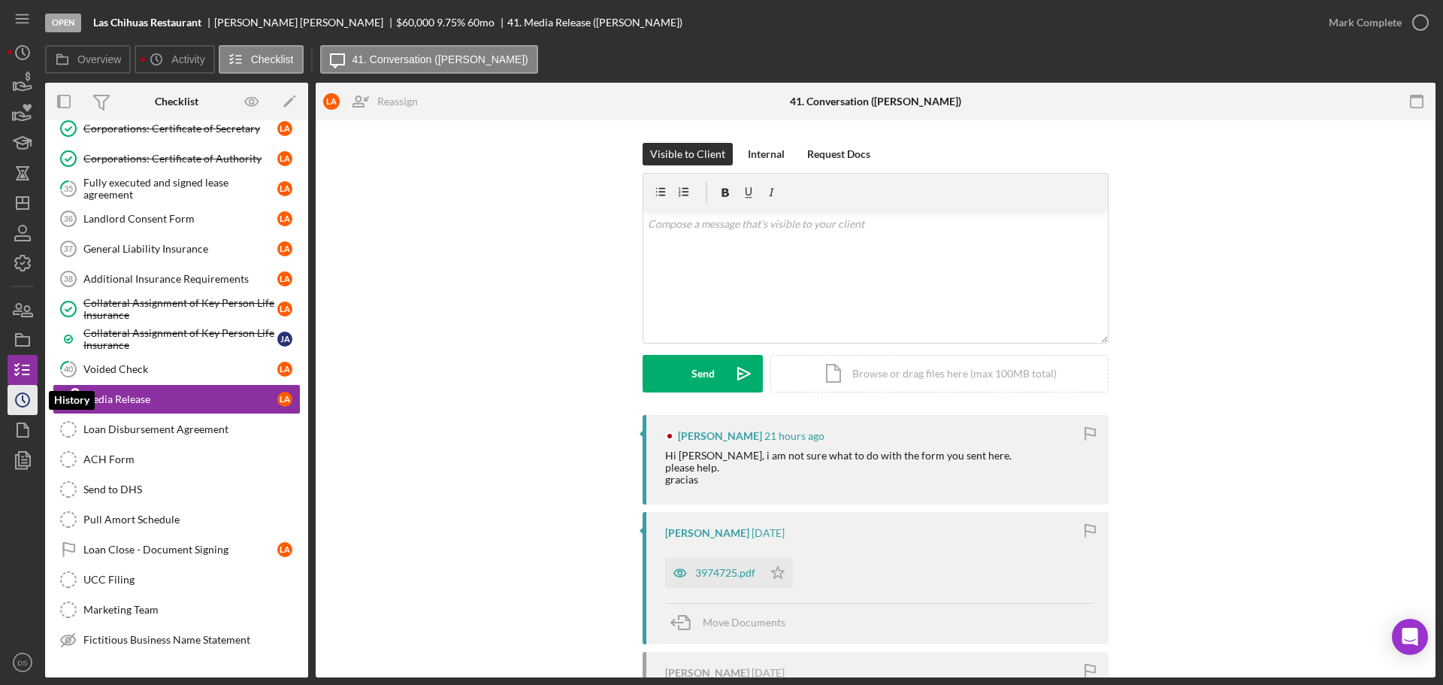
click at [20, 397] on icon "Icon/History" at bounding box center [23, 400] width 38 height 38
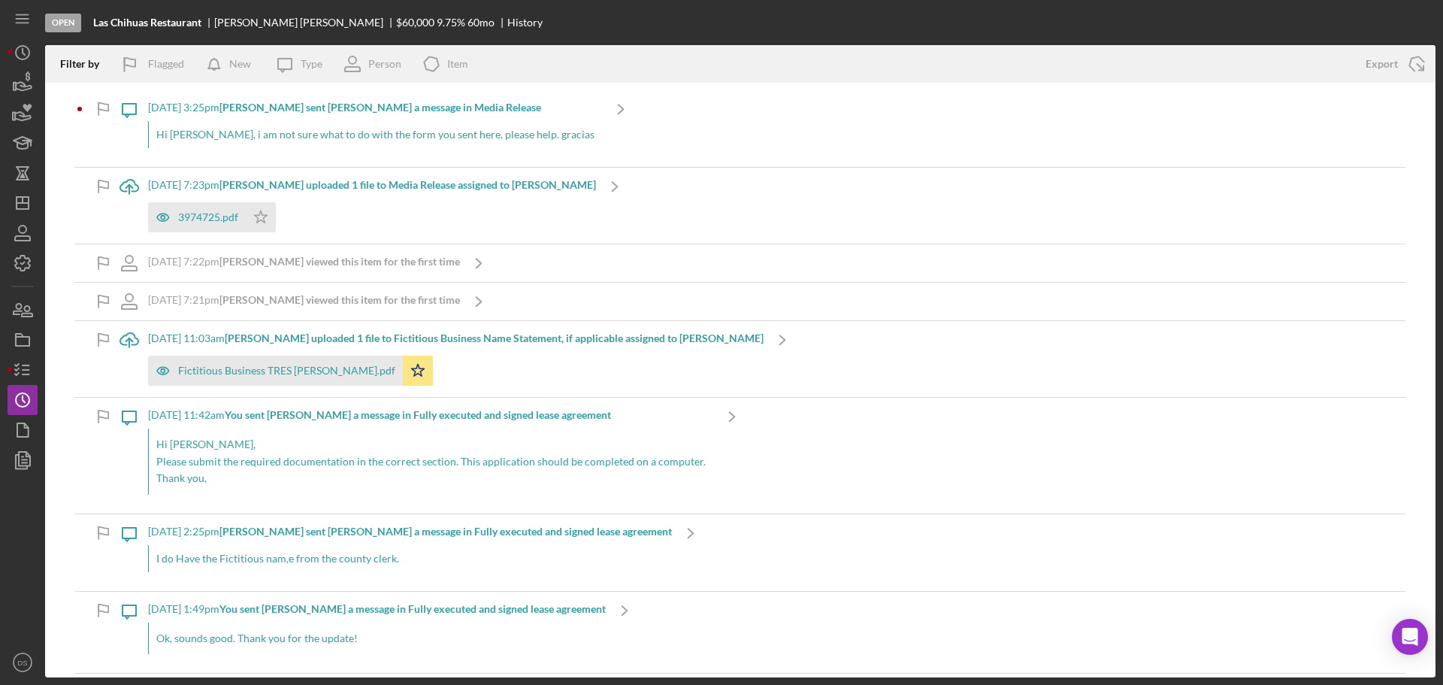
click at [560, 107] on div "[DATE] 3:25pm [PERSON_NAME] sent [PERSON_NAME] a message in Media Release" at bounding box center [375, 107] width 454 height 12
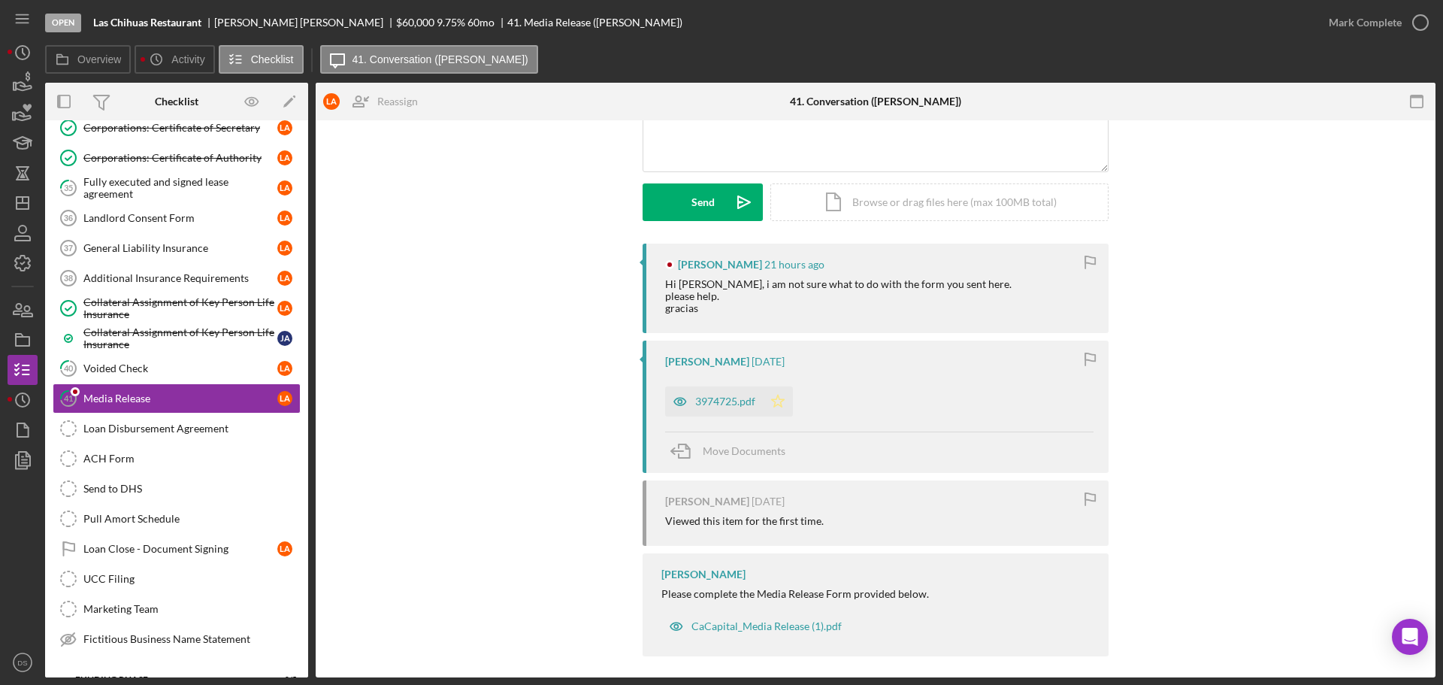
scroll to position [180, 0]
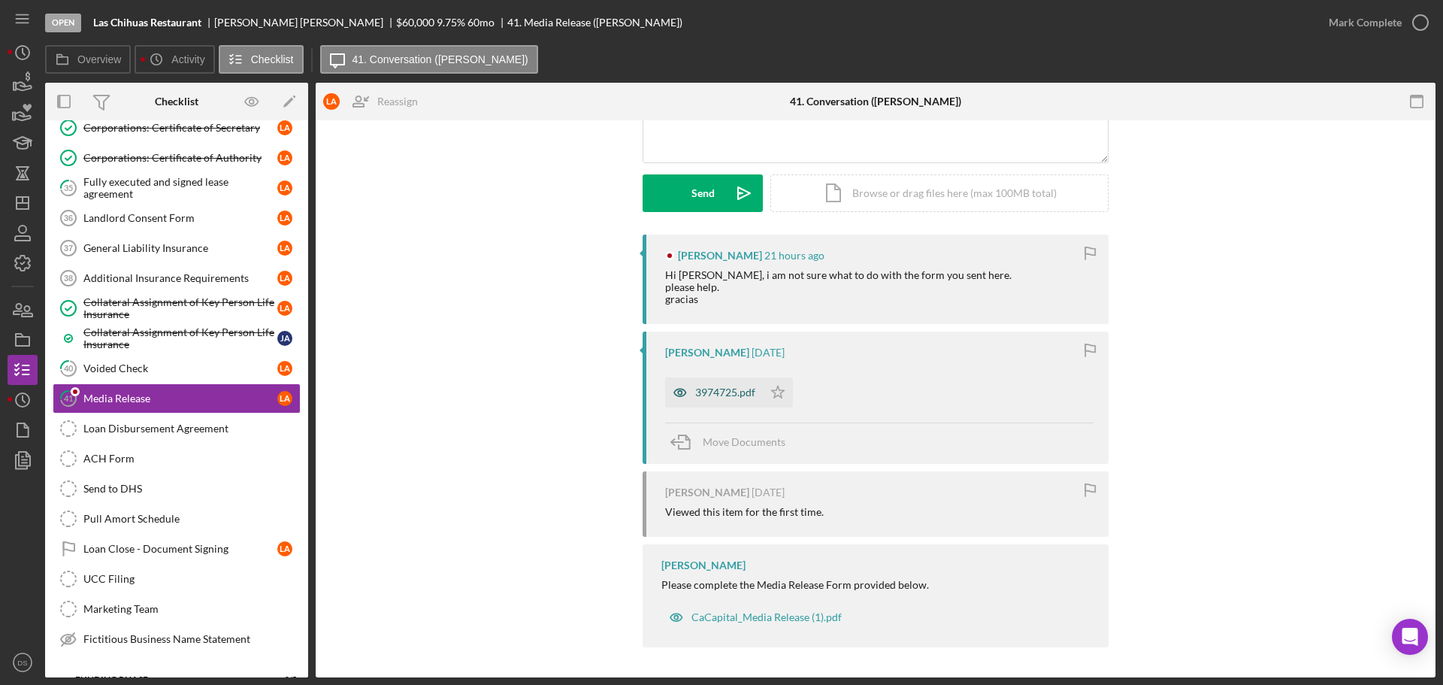
click at [745, 388] on div "3974725.pdf" at bounding box center [725, 392] width 60 height 12
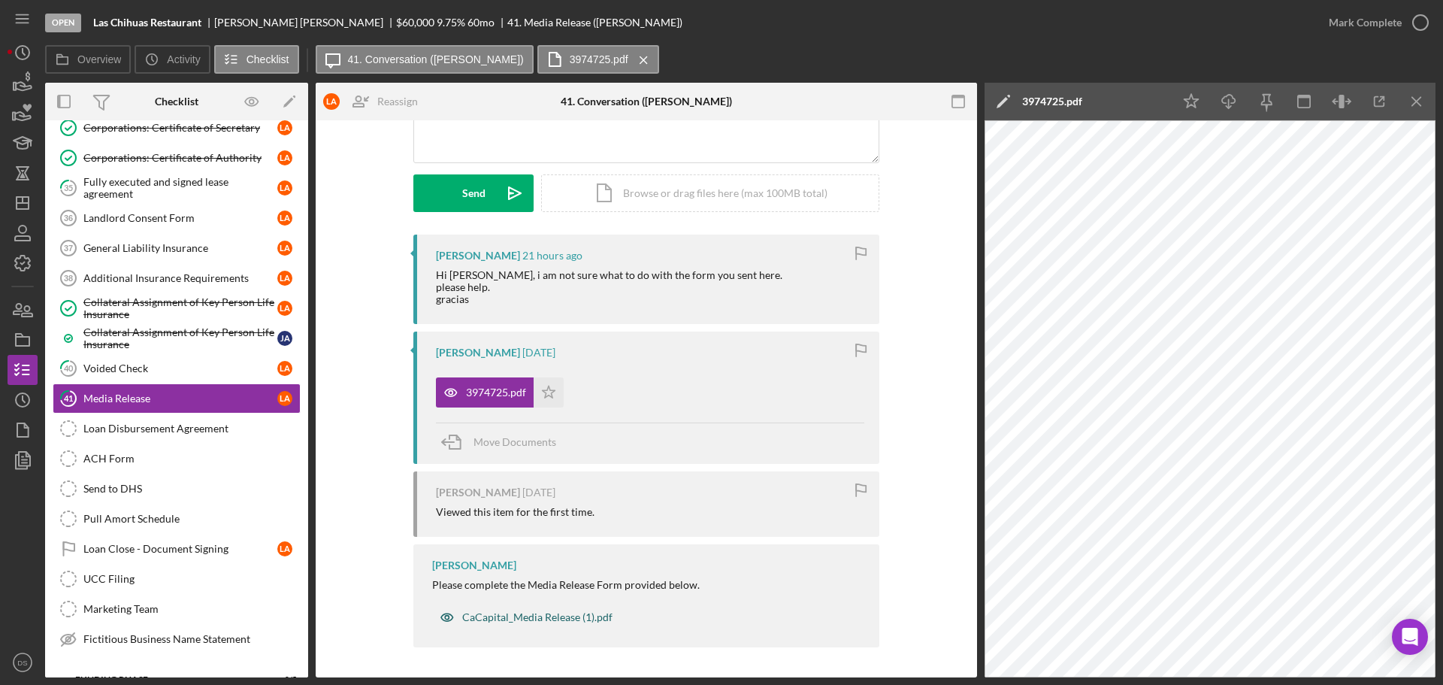
click at [564, 607] on div "CaCapital_Media Release (1).pdf" at bounding box center [526, 617] width 188 height 30
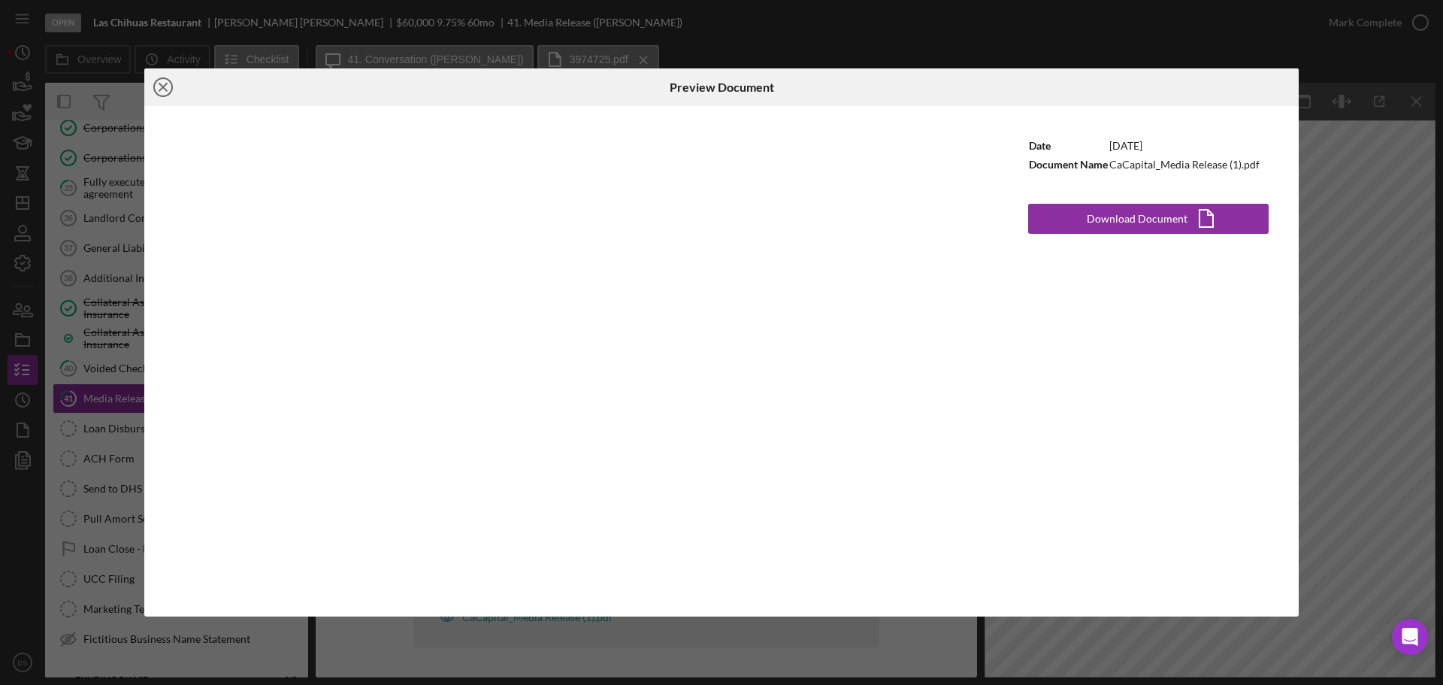
click at [165, 83] on icon "Icon/Close" at bounding box center [163, 87] width 38 height 38
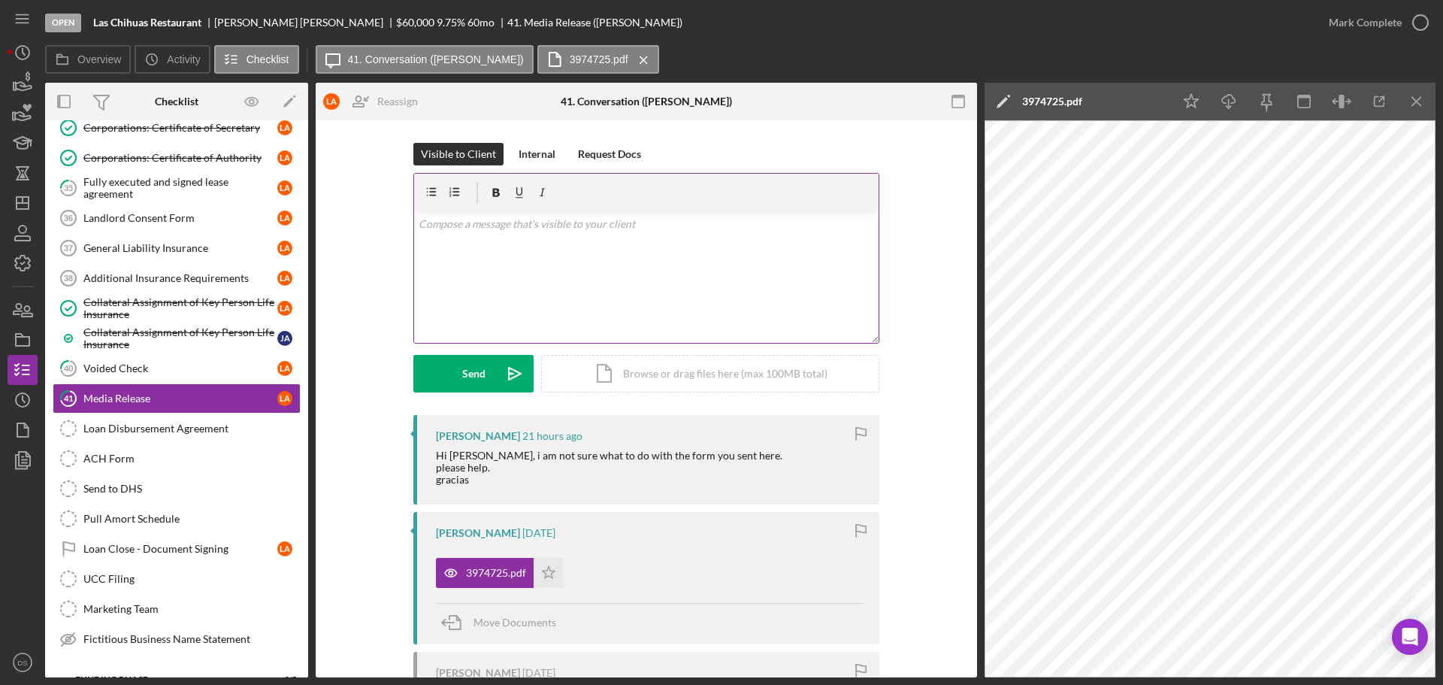
click at [515, 267] on div "v Color teal Color pink Remove color Add row above Add row below Add column bef…" at bounding box center [646, 277] width 464 height 132
click at [484, 380] on button "Send Icon/icon-invite-send" at bounding box center [473, 374] width 120 height 38
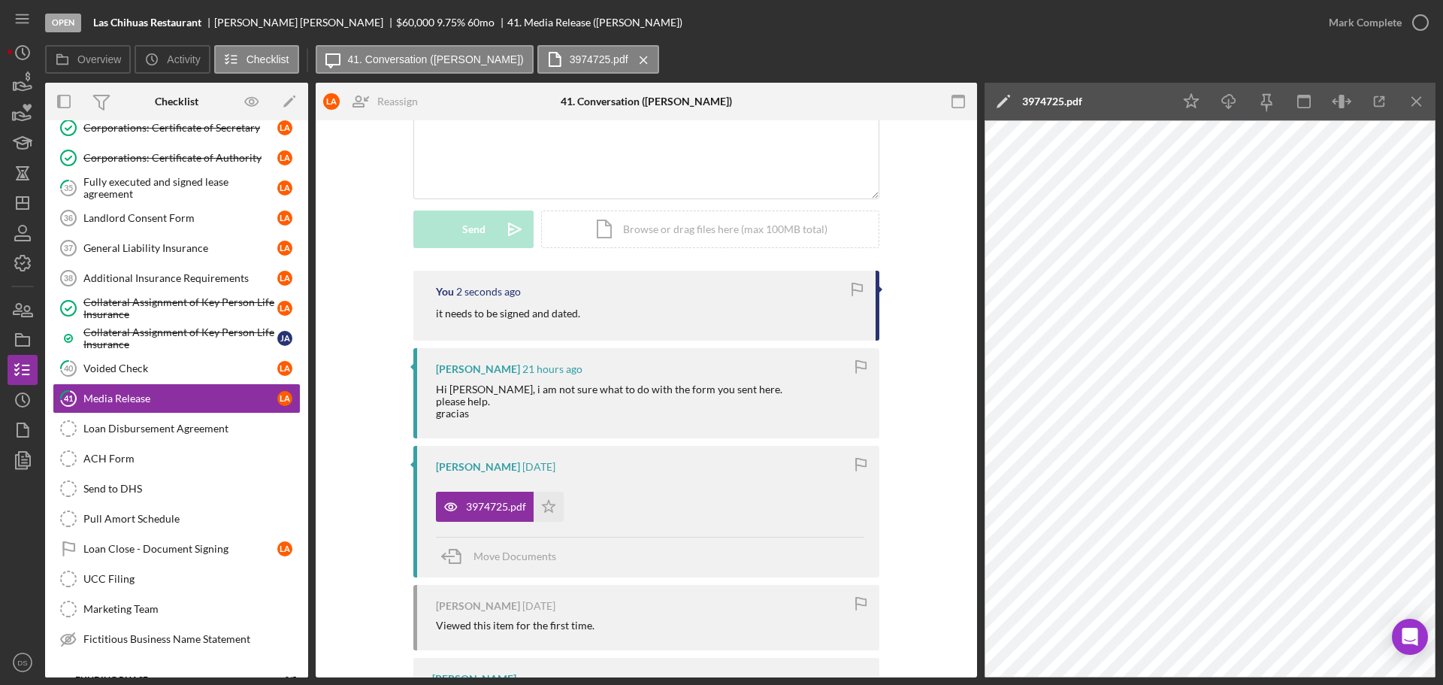
scroll to position [150, 0]
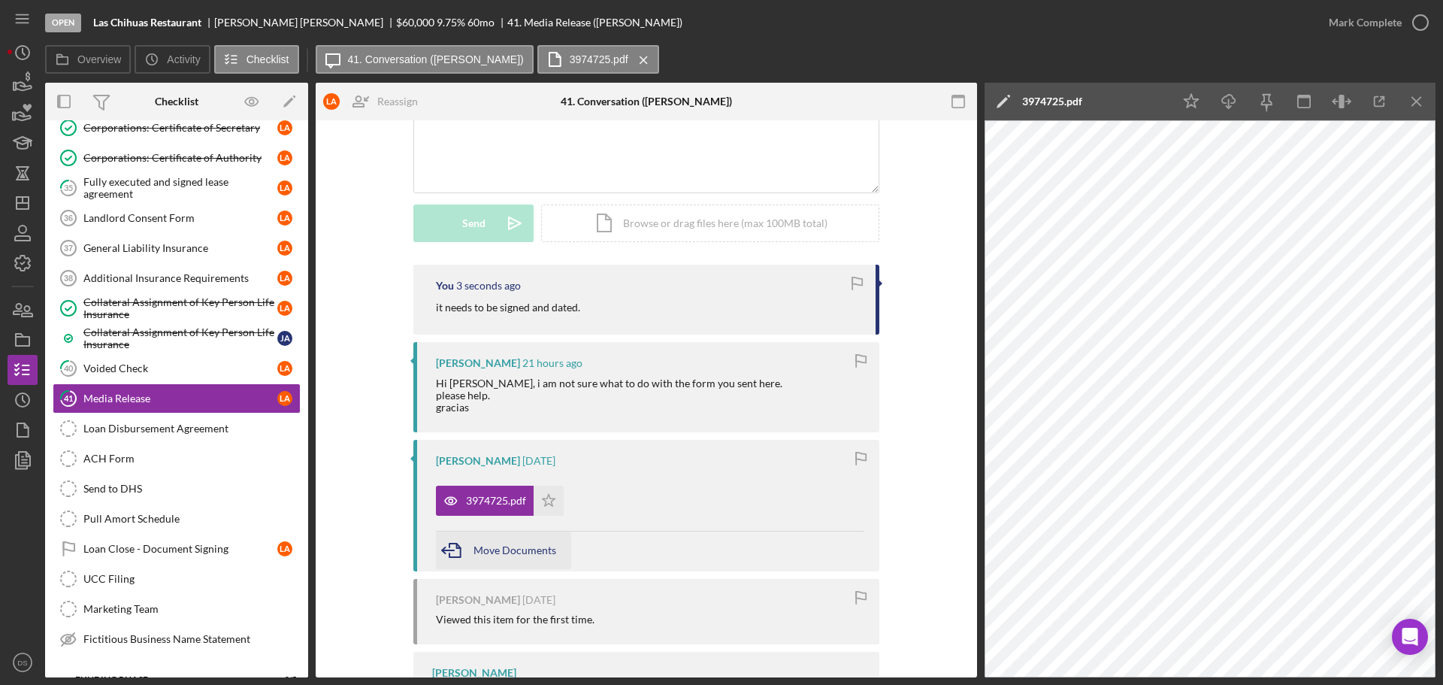
click at [536, 549] on span "Move Documents" at bounding box center [515, 549] width 83 height 13
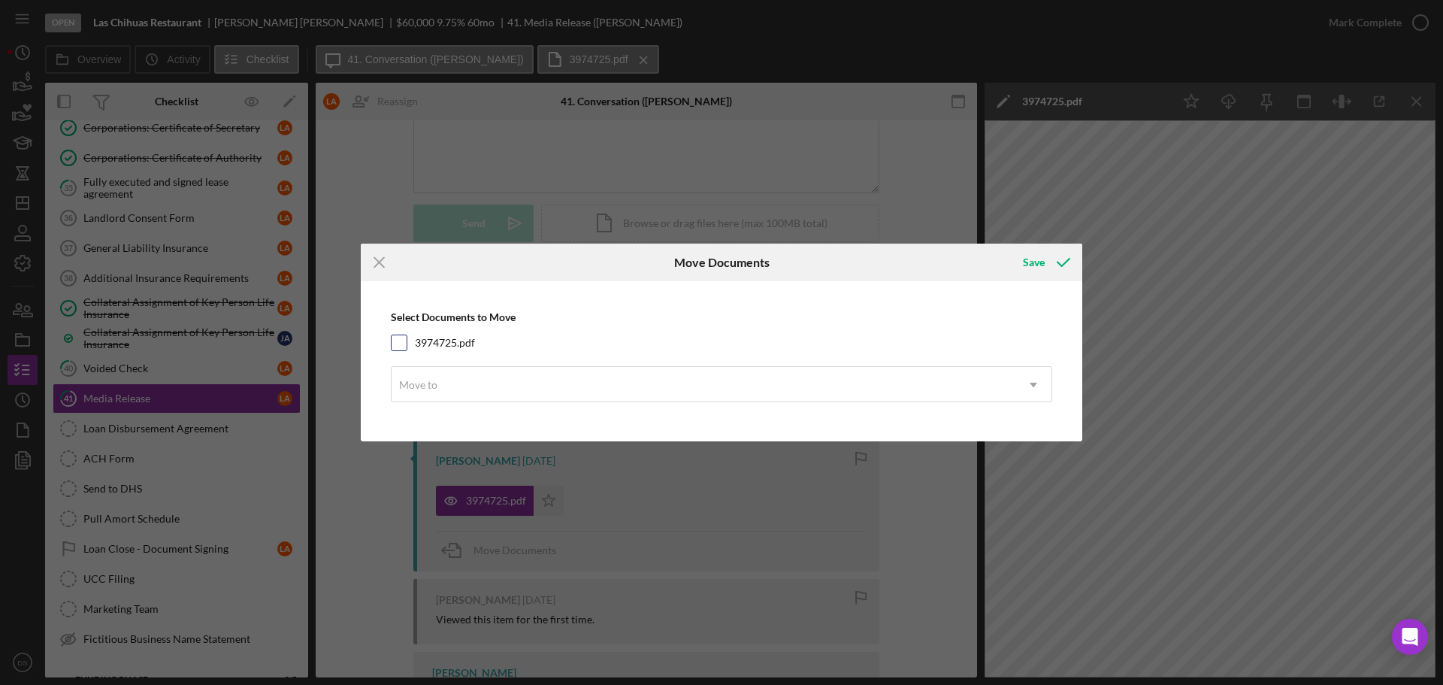
click at [401, 349] on input "3974725.pdf" at bounding box center [399, 342] width 15 height 15
checkbox input "true"
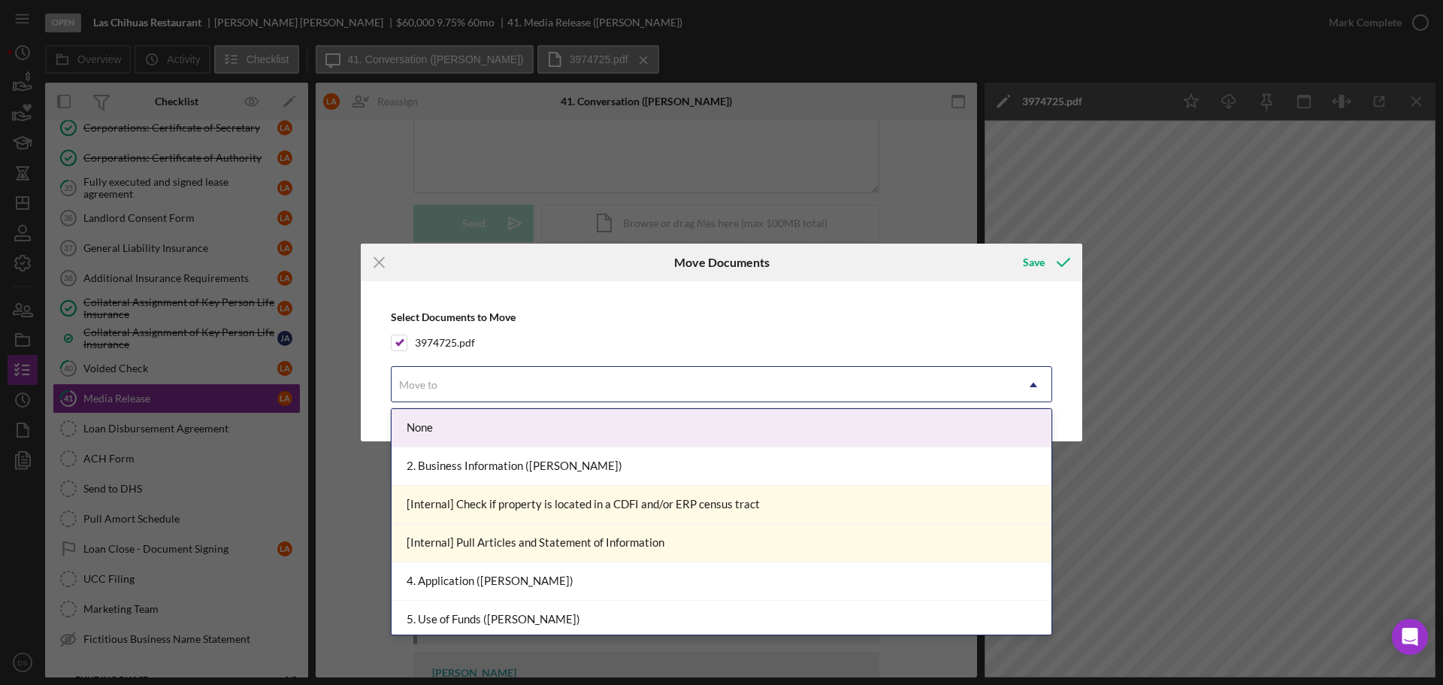
click at [475, 399] on div "Move to" at bounding box center [704, 385] width 624 height 35
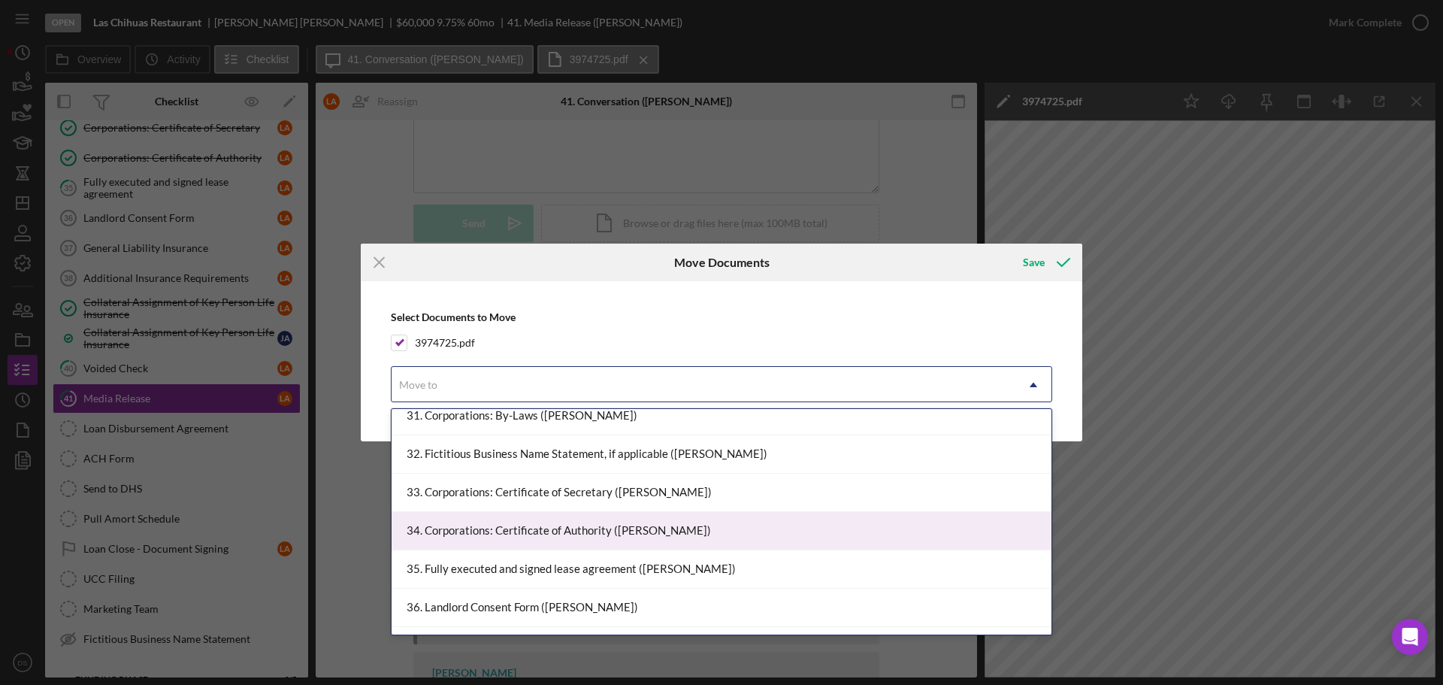
scroll to position [1548, 0]
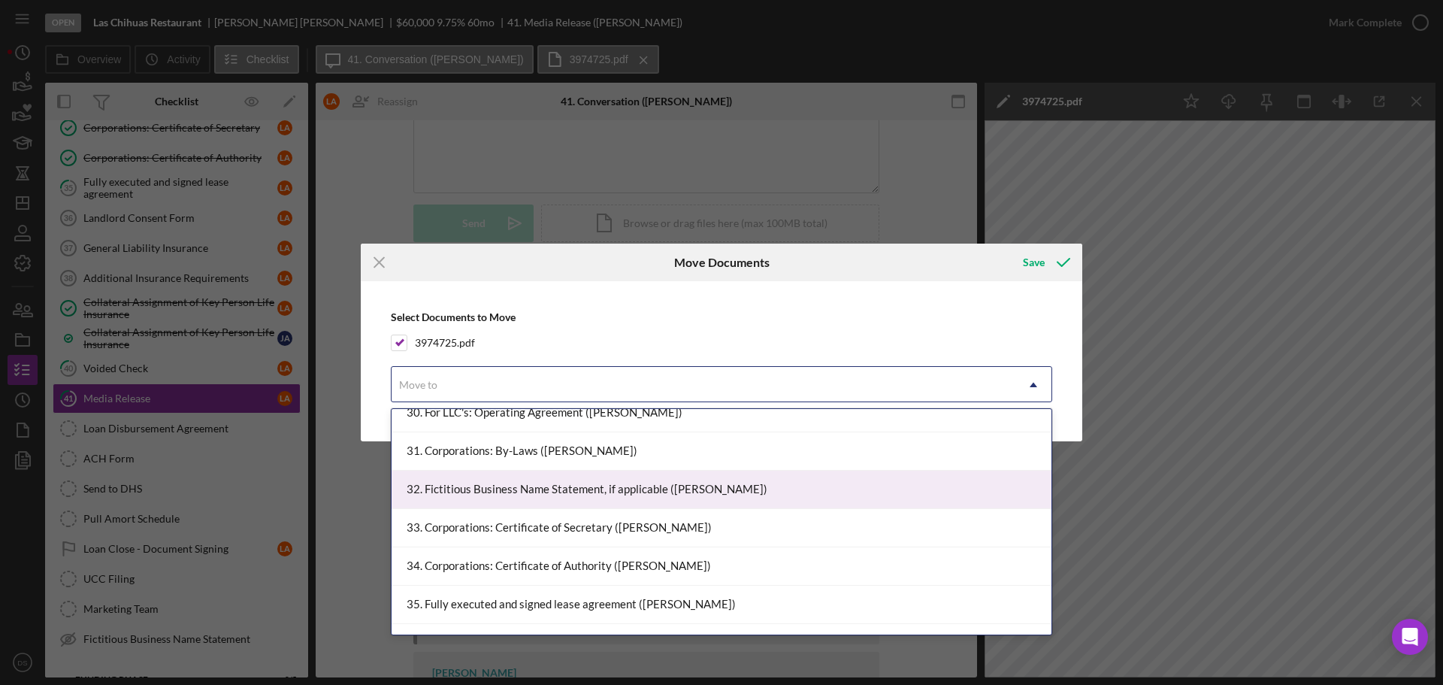
click at [544, 492] on div "32. Fictitious Business Name Statement, if applicable ([PERSON_NAME])" at bounding box center [722, 489] width 660 height 38
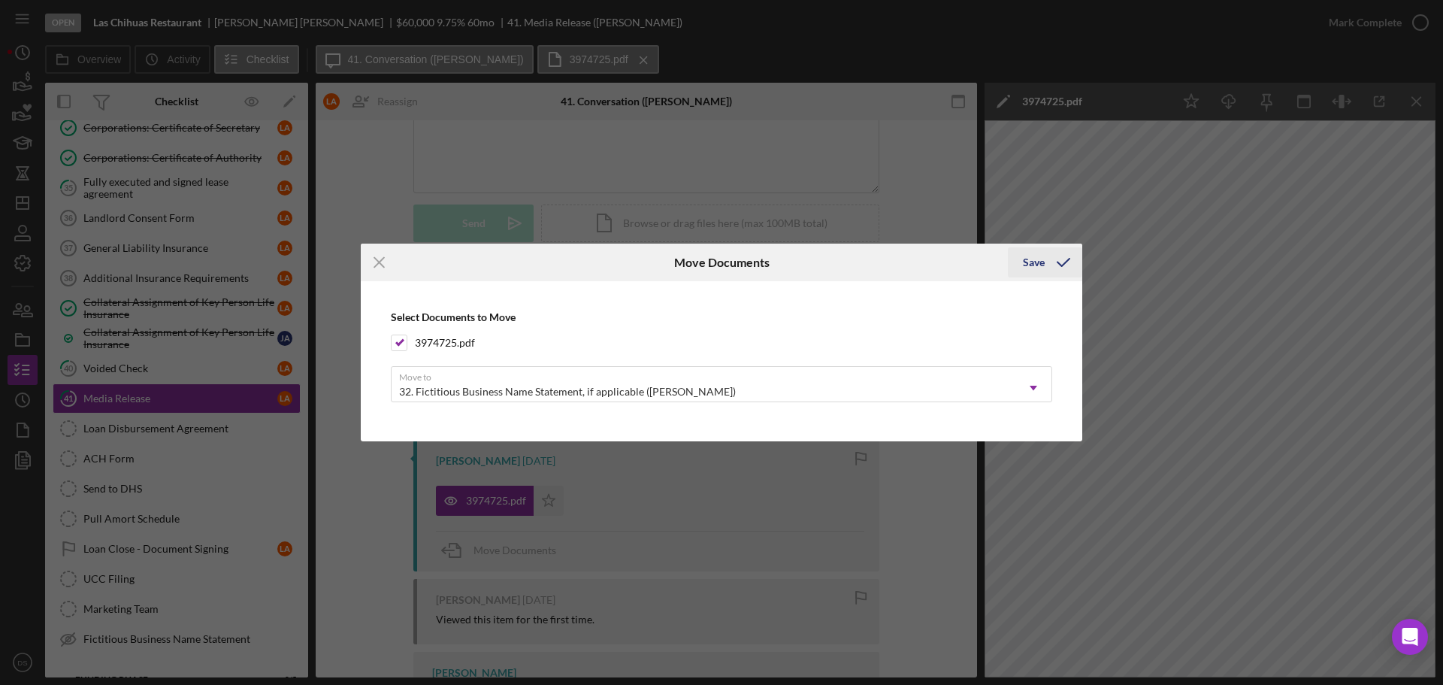
click at [1045, 271] on icon "submit" at bounding box center [1064, 263] width 38 height 38
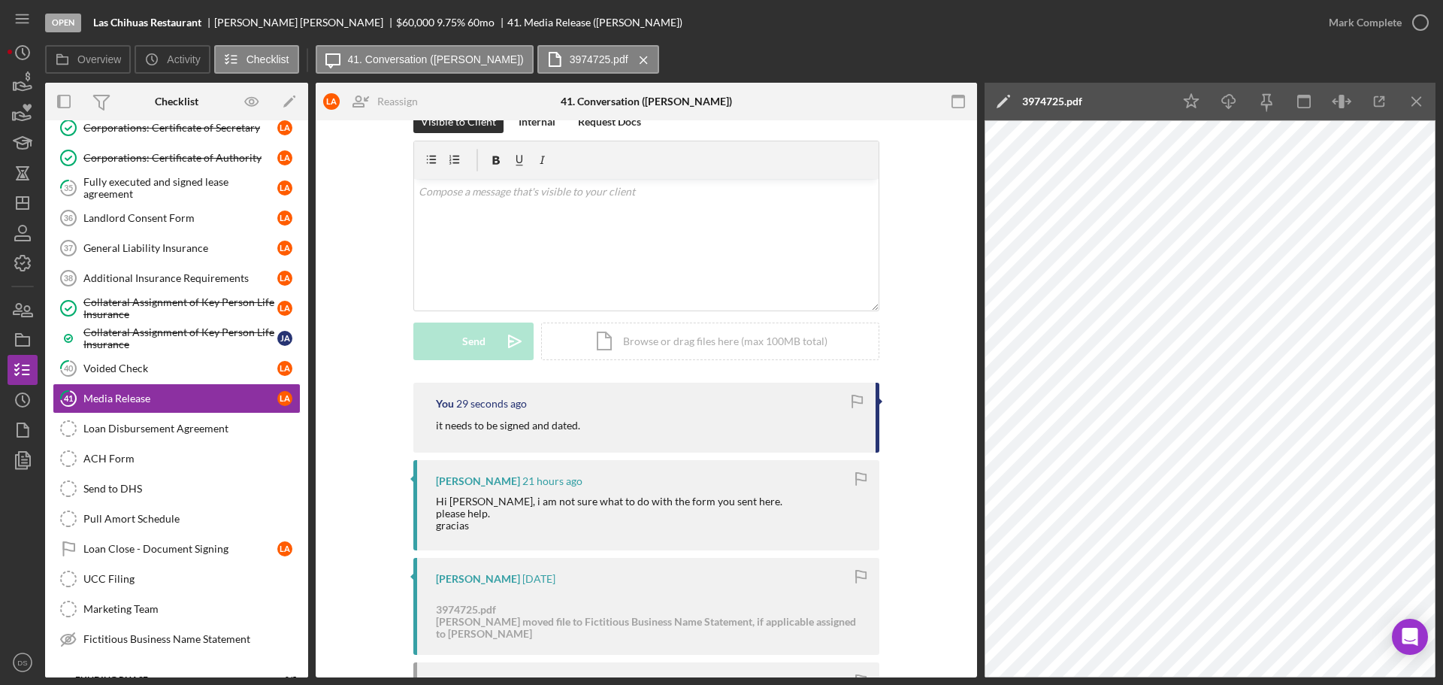
scroll to position [0, 0]
